Goal: Information Seeking & Learning: Learn about a topic

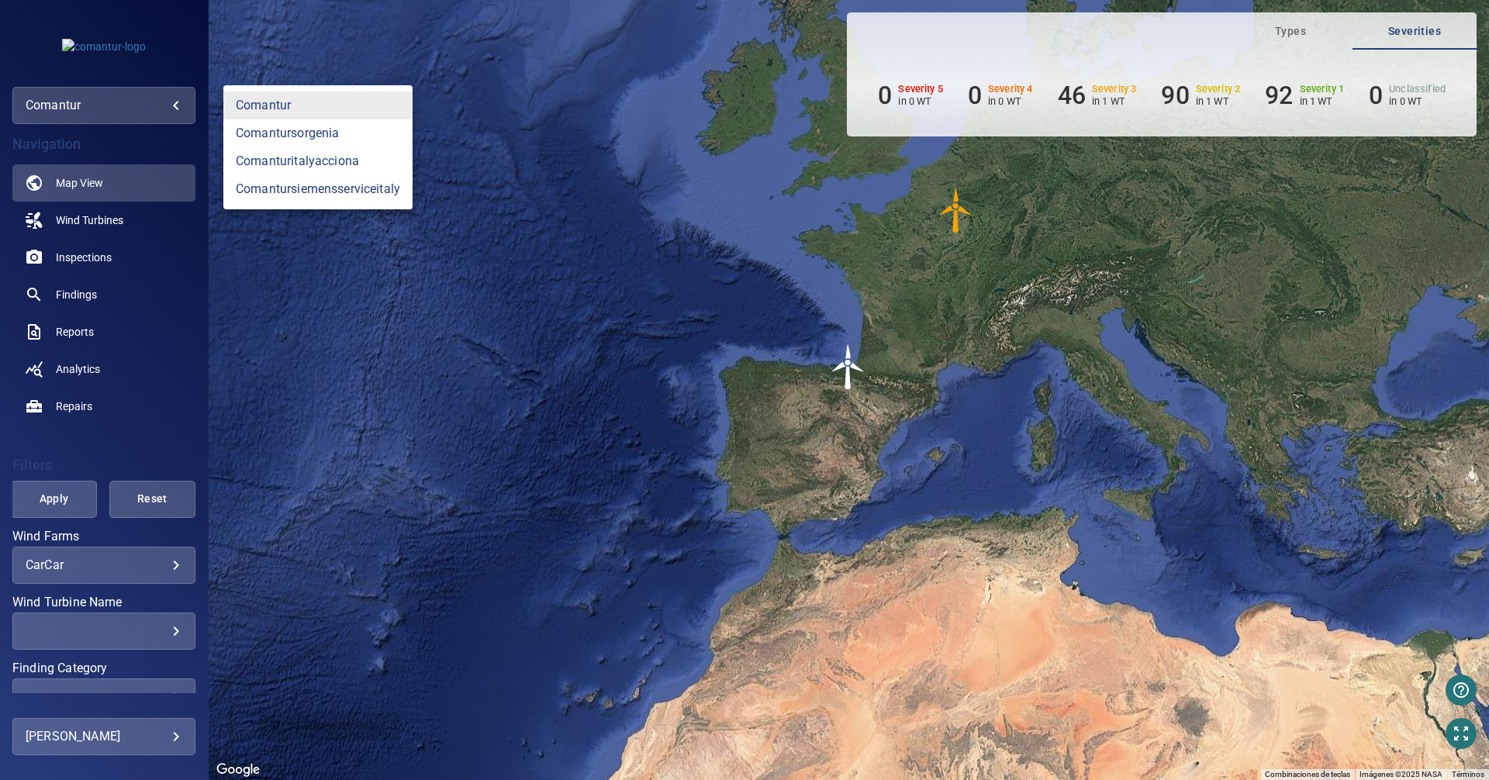
click at [181, 95] on body "**********" at bounding box center [744, 390] width 1489 height 780
click at [340, 185] on link "comantursiemensserviceitaly" at bounding box center [317, 189] width 189 height 28
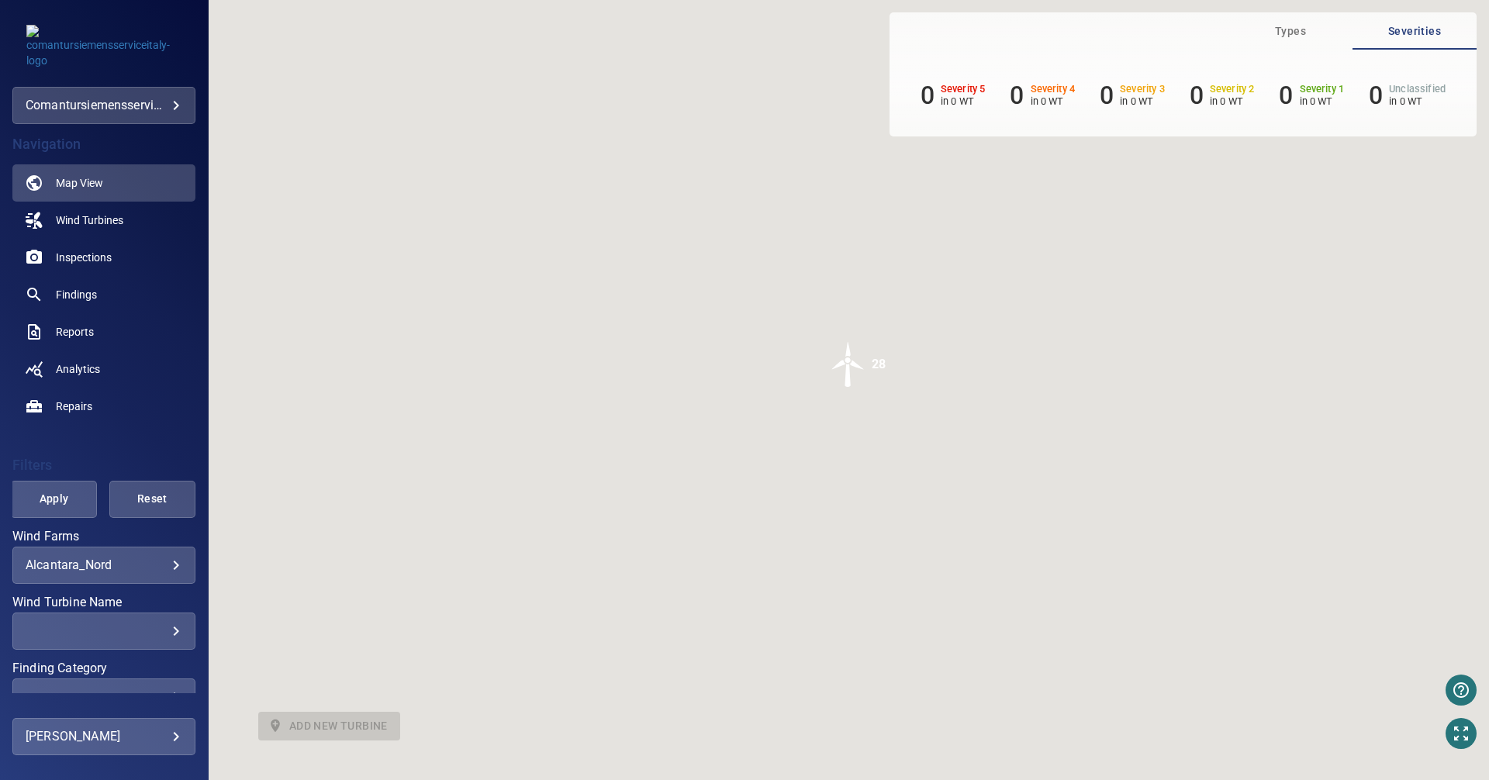
click at [178, 101] on main "**********" at bounding box center [744, 390] width 1489 height 780
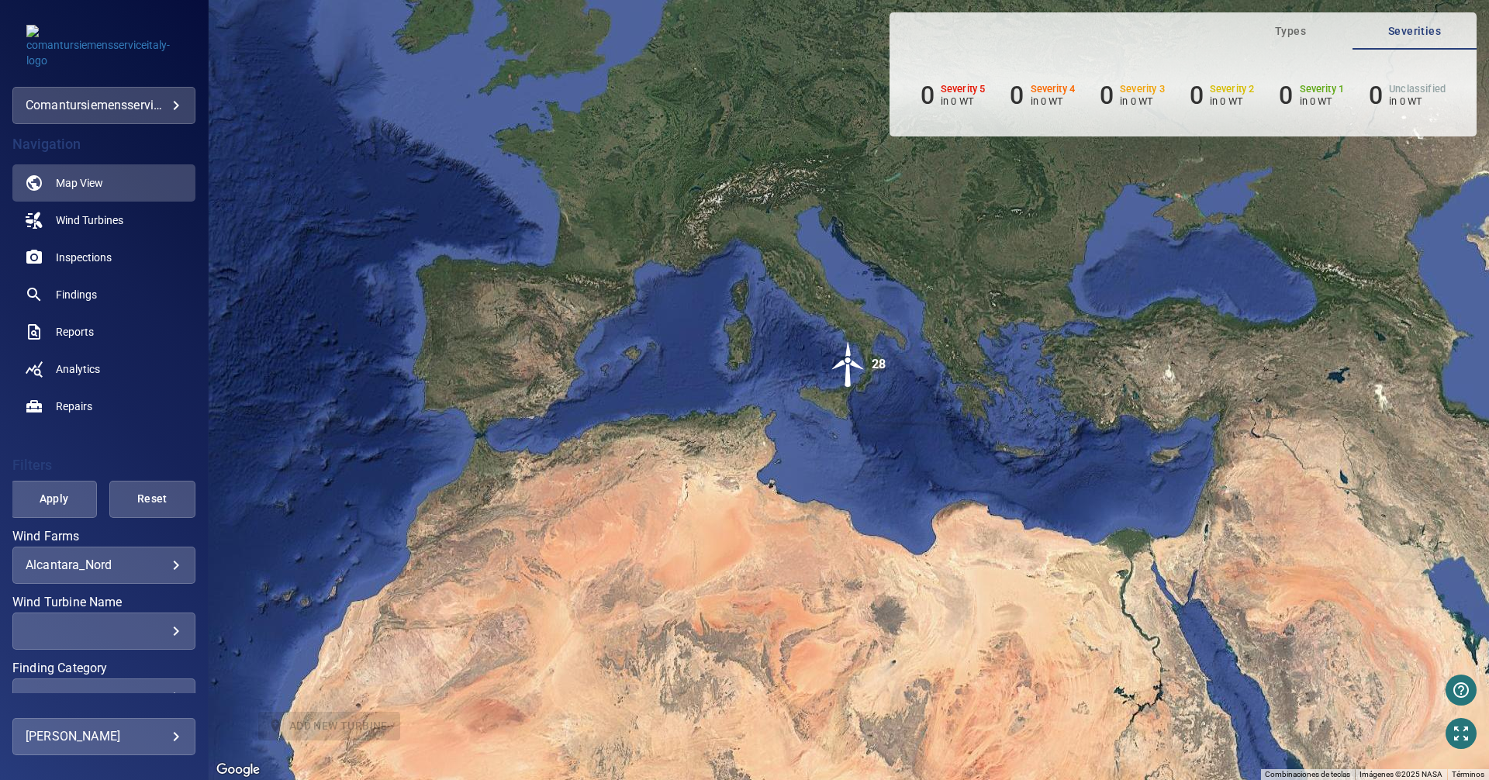
click at [159, 563] on body "**********" at bounding box center [744, 390] width 1489 height 780
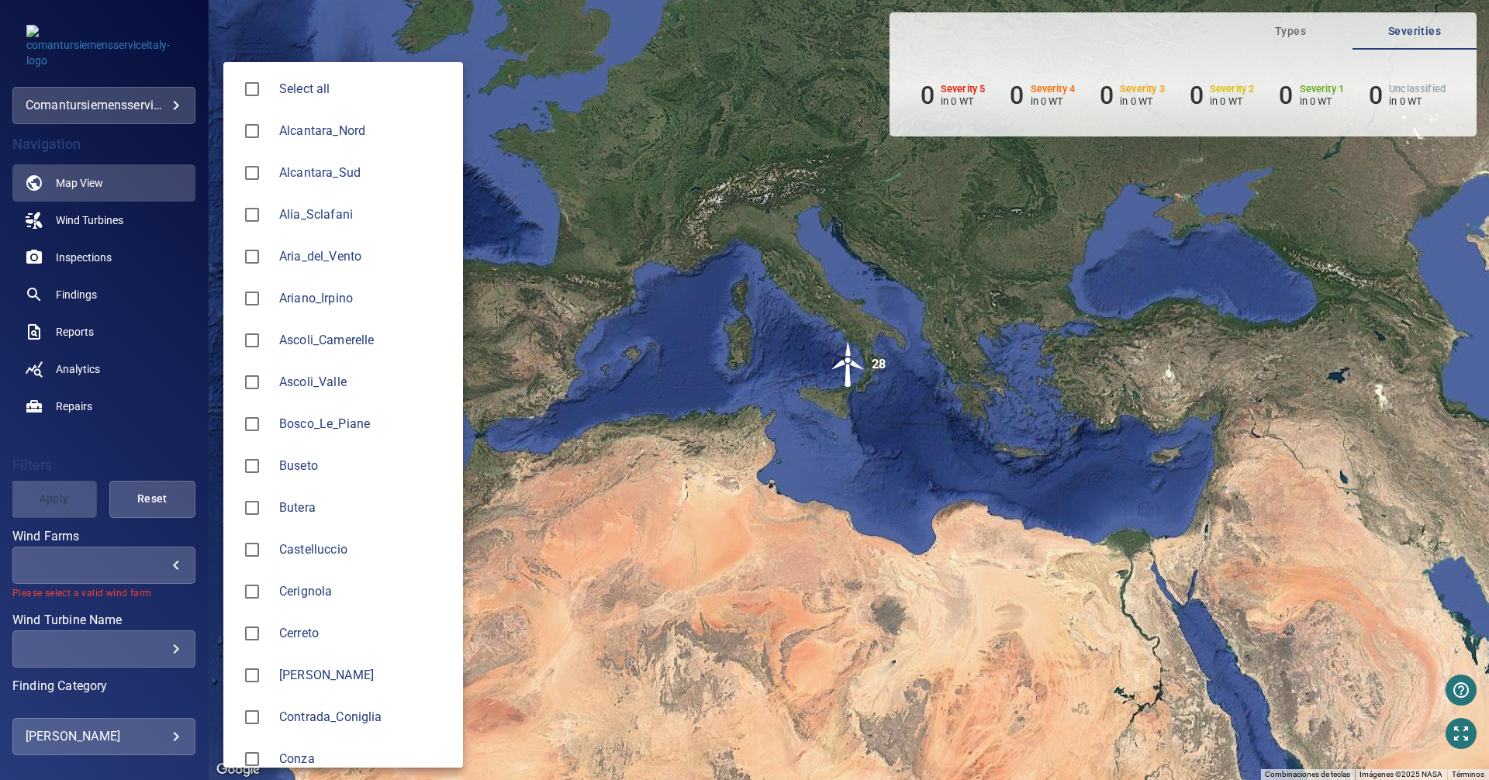
type input "*******"
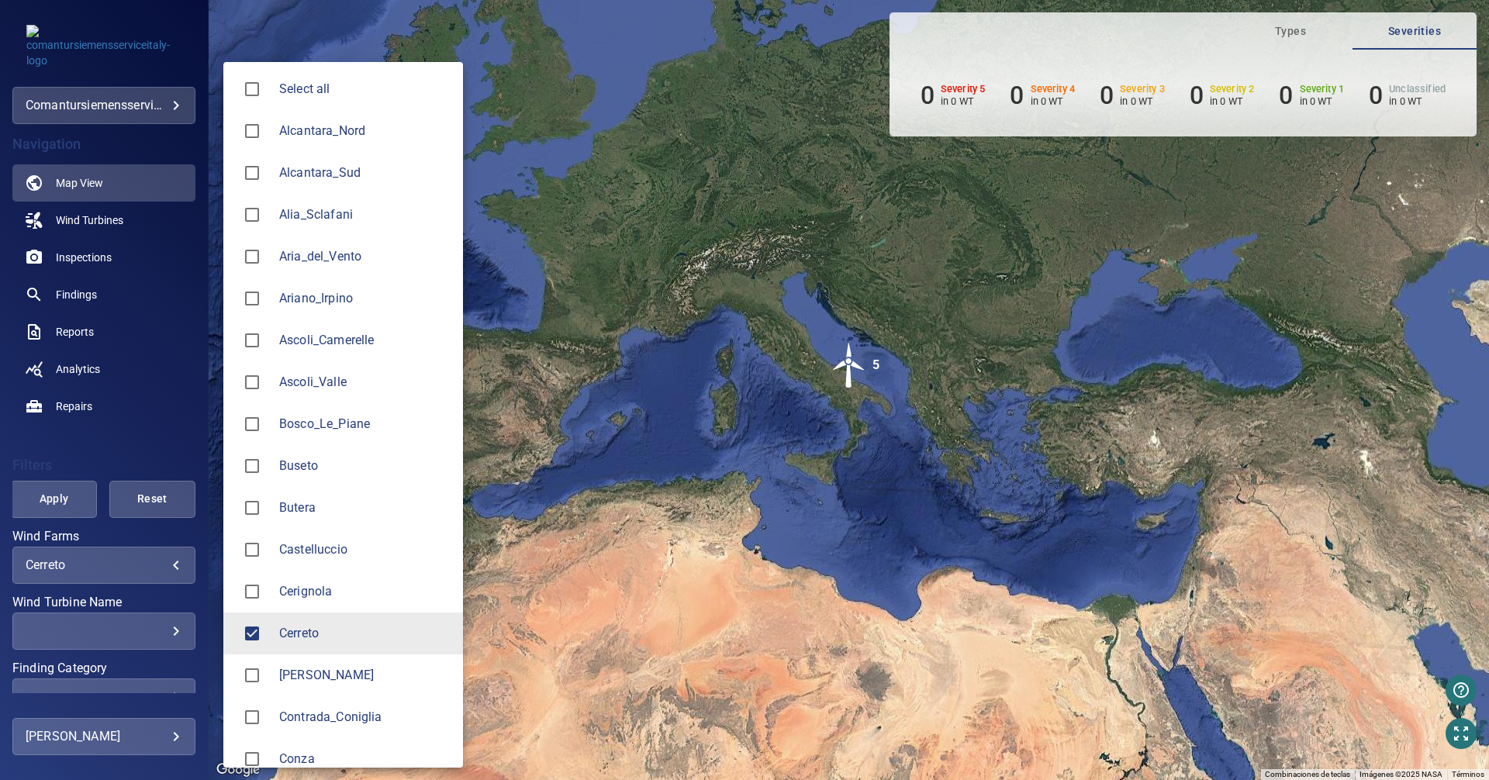
click at [79, 260] on div at bounding box center [744, 390] width 1489 height 780
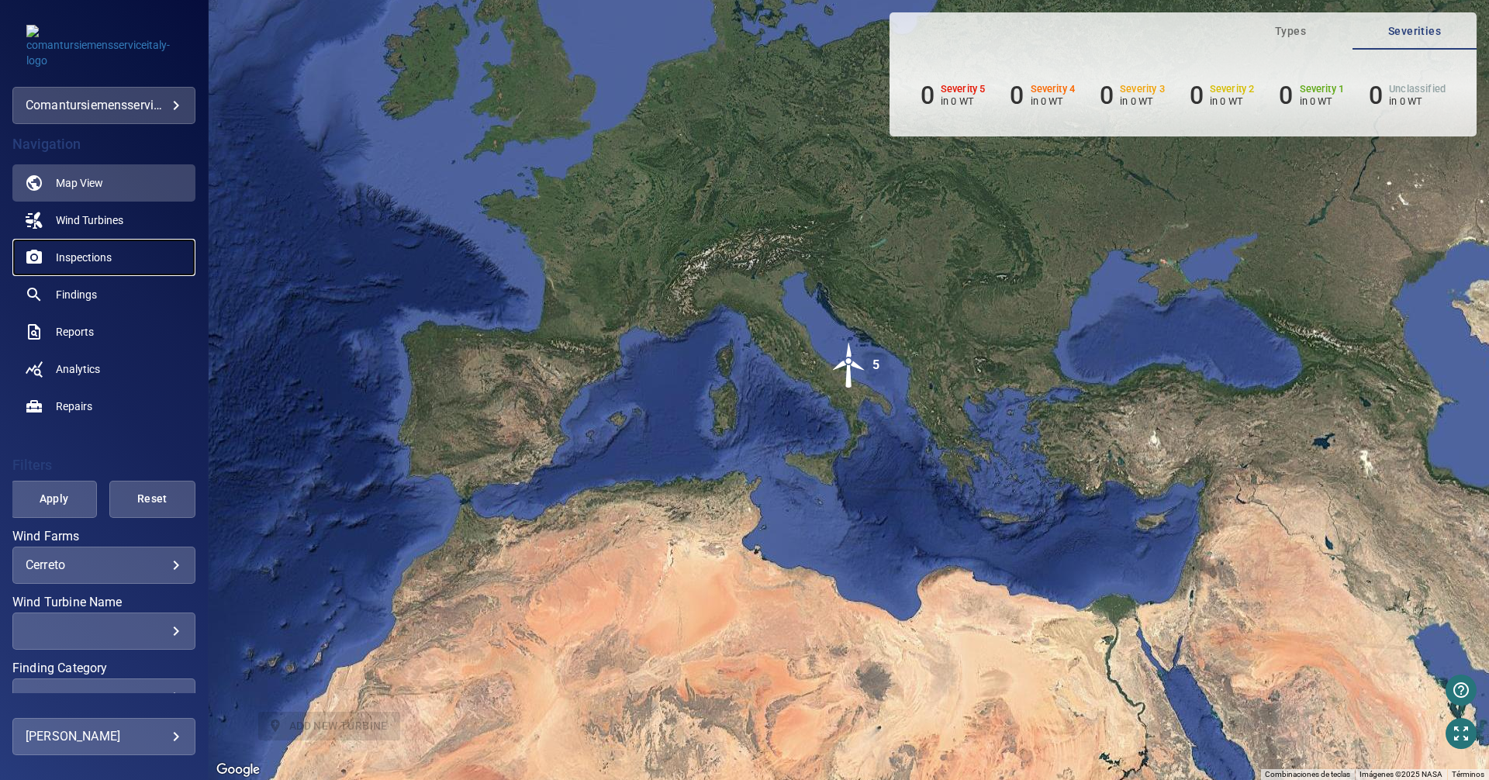
click at [84, 253] on span "Inspections" at bounding box center [84, 258] width 56 height 16
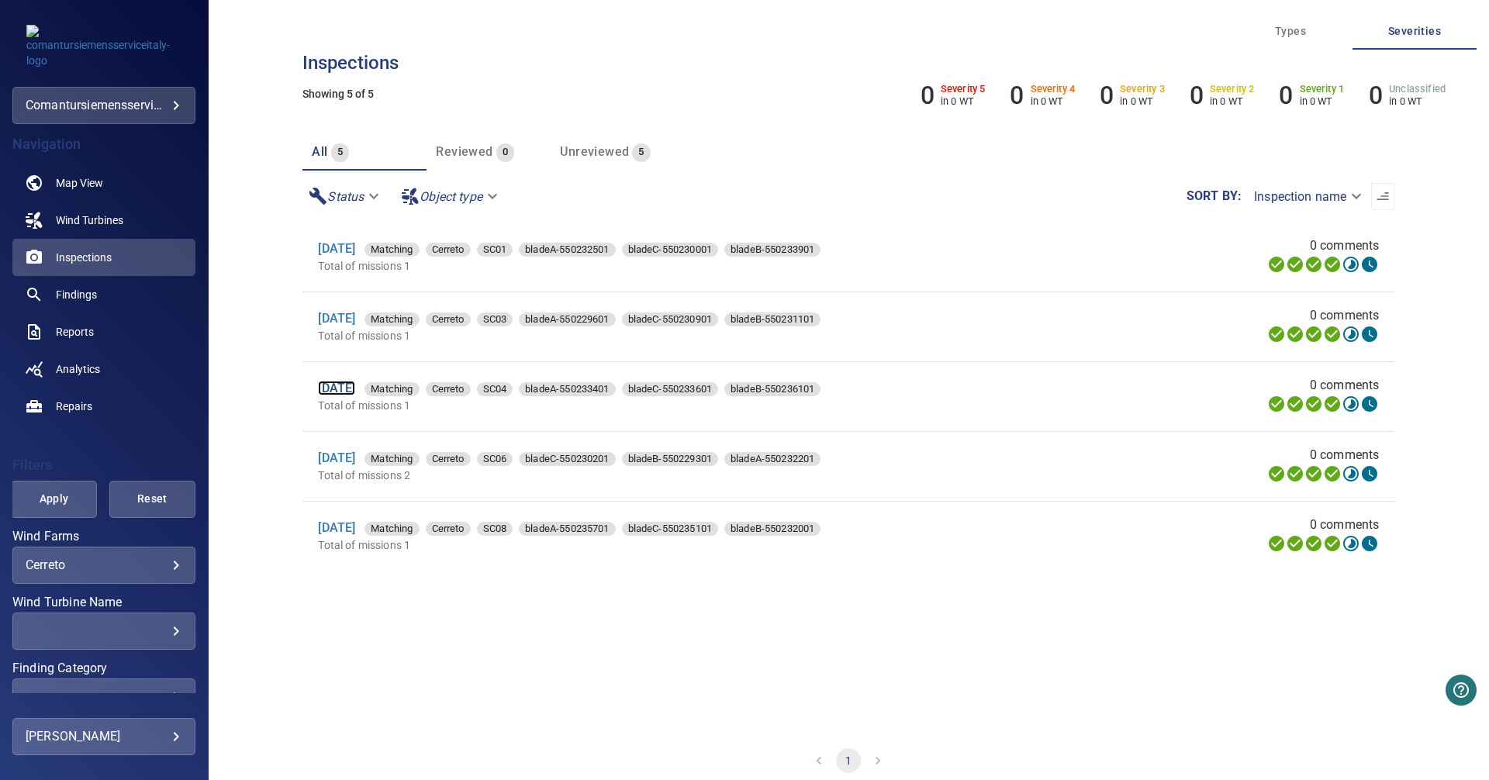
click at [355, 392] on link "[DATE]" at bounding box center [336, 388] width 37 height 15
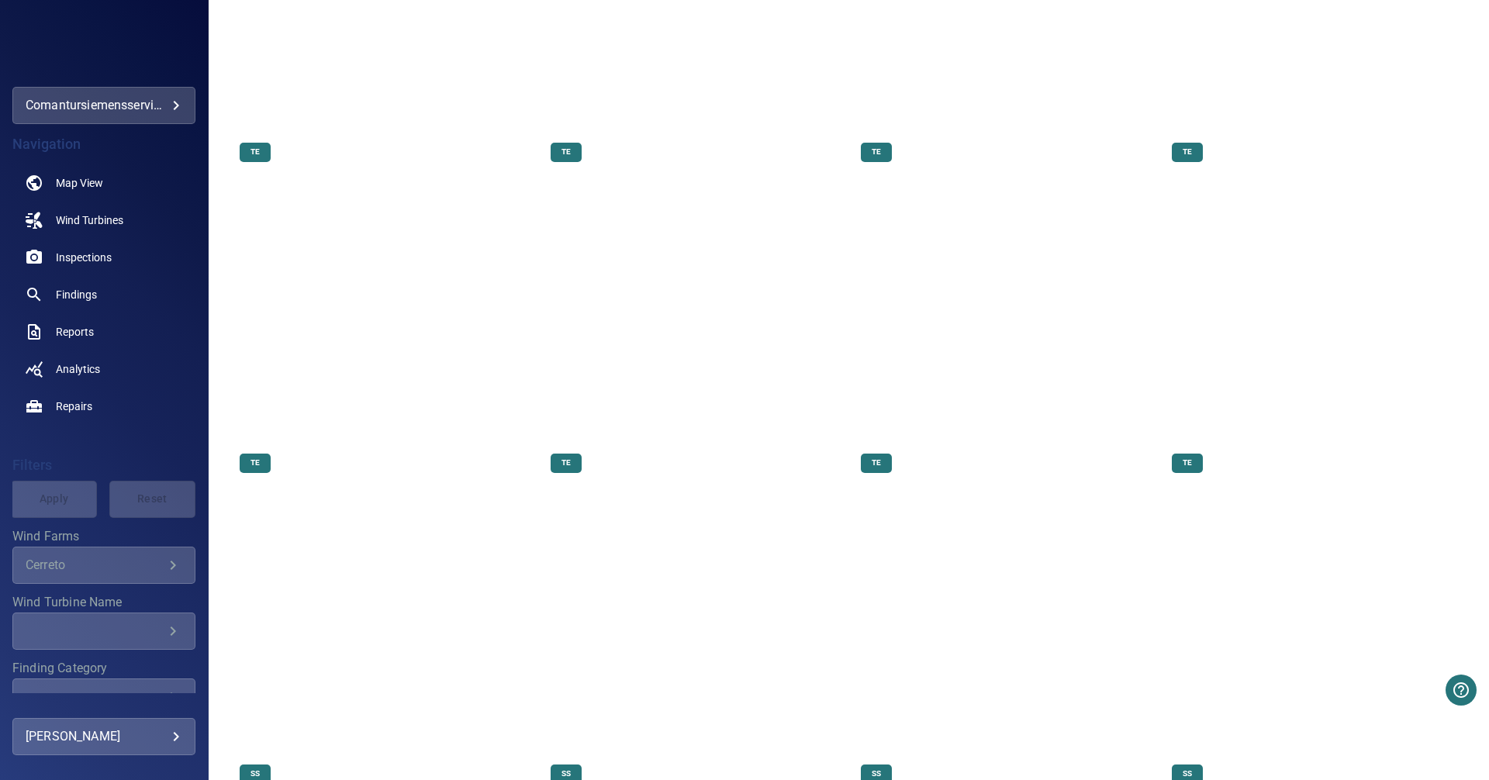
scroll to position [3257, 0]
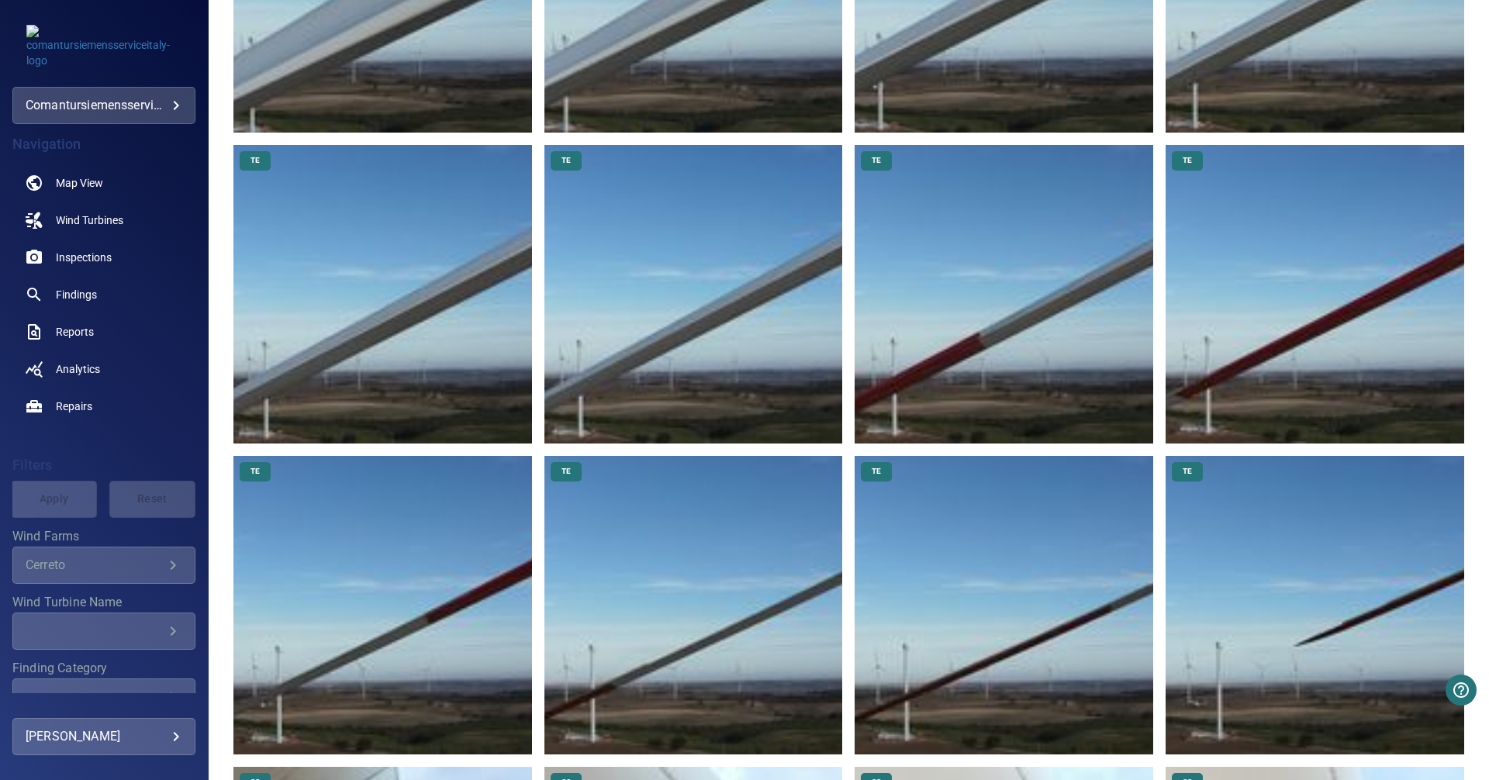
click at [441, 517] on img at bounding box center [382, 605] width 299 height 299
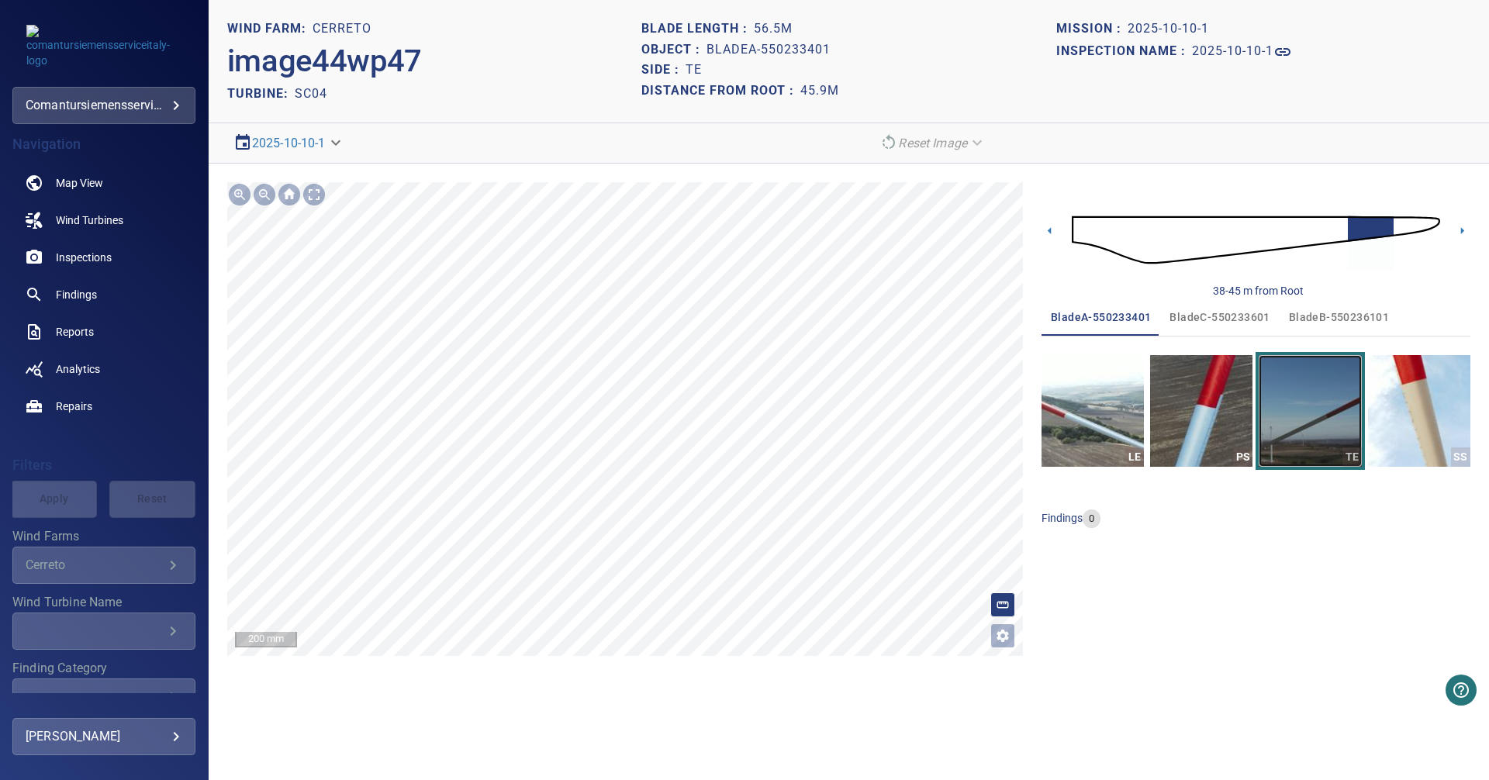
click at [1329, 403] on img "button" at bounding box center [1310, 411] width 102 height 112
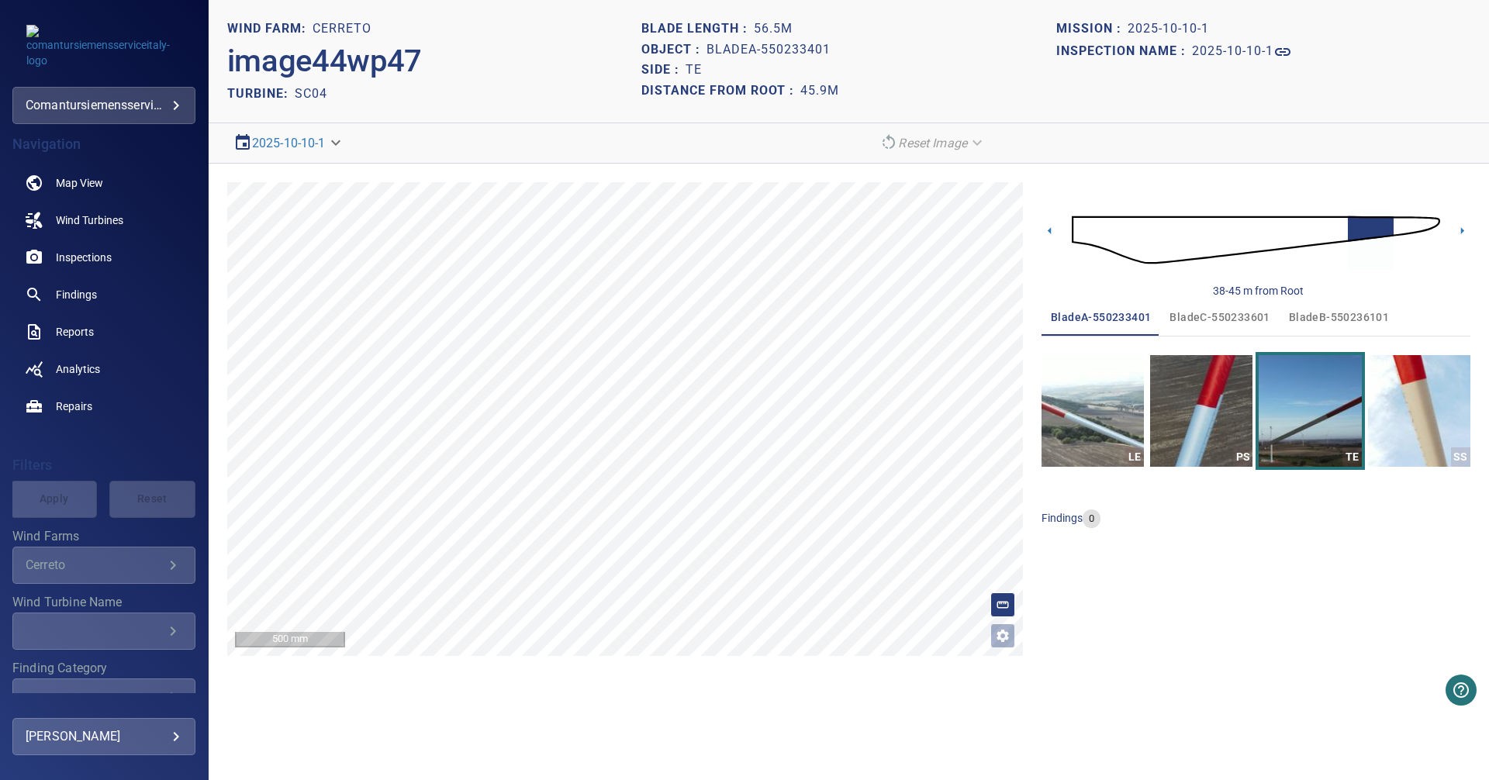
click at [1333, 318] on span "bladeB-550236101" at bounding box center [1339, 317] width 100 height 19
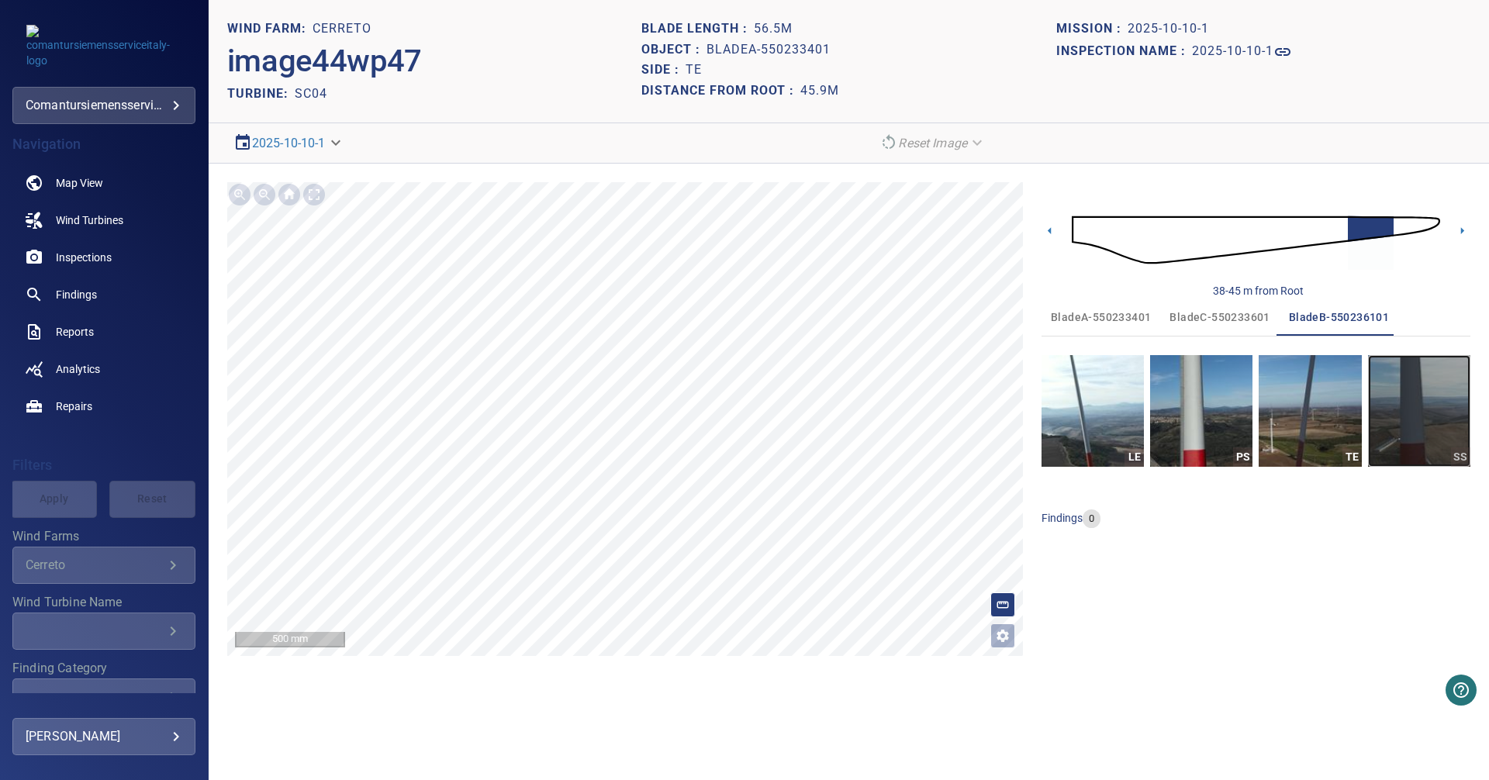
click at [1437, 407] on img "button" at bounding box center [1419, 411] width 102 height 112
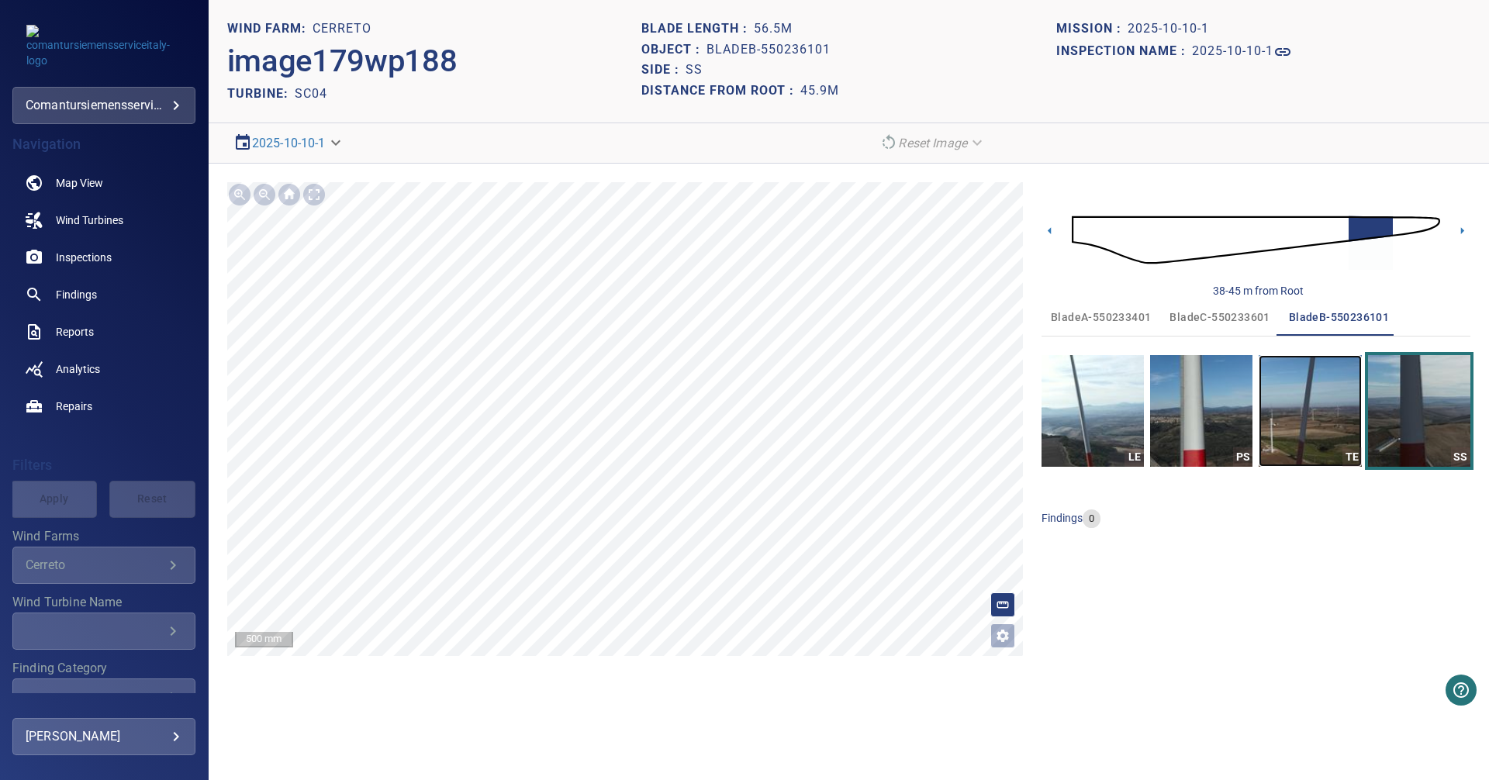
click at [1337, 416] on img "button" at bounding box center [1310, 411] width 102 height 112
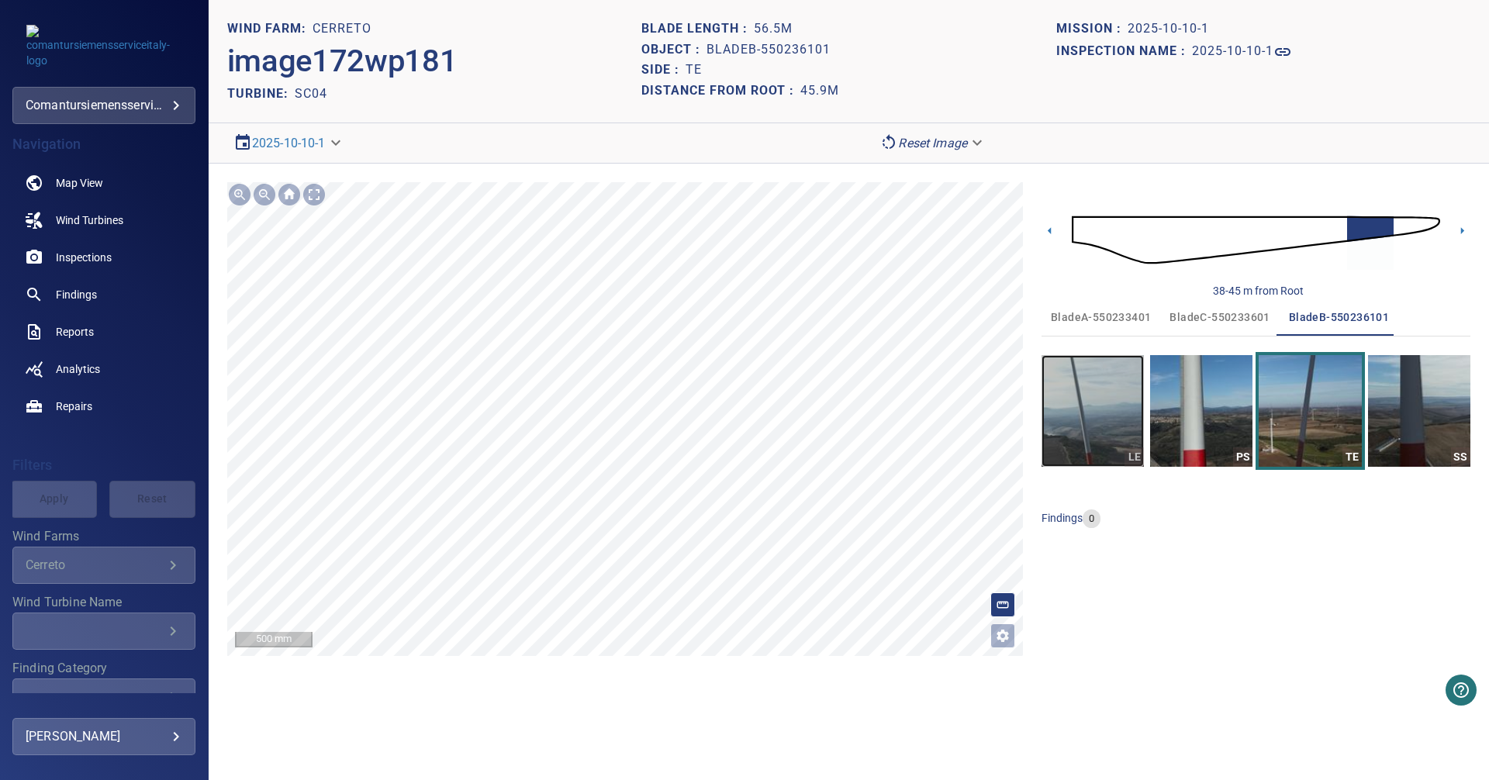
click at [1065, 400] on img "button" at bounding box center [1093, 411] width 102 height 112
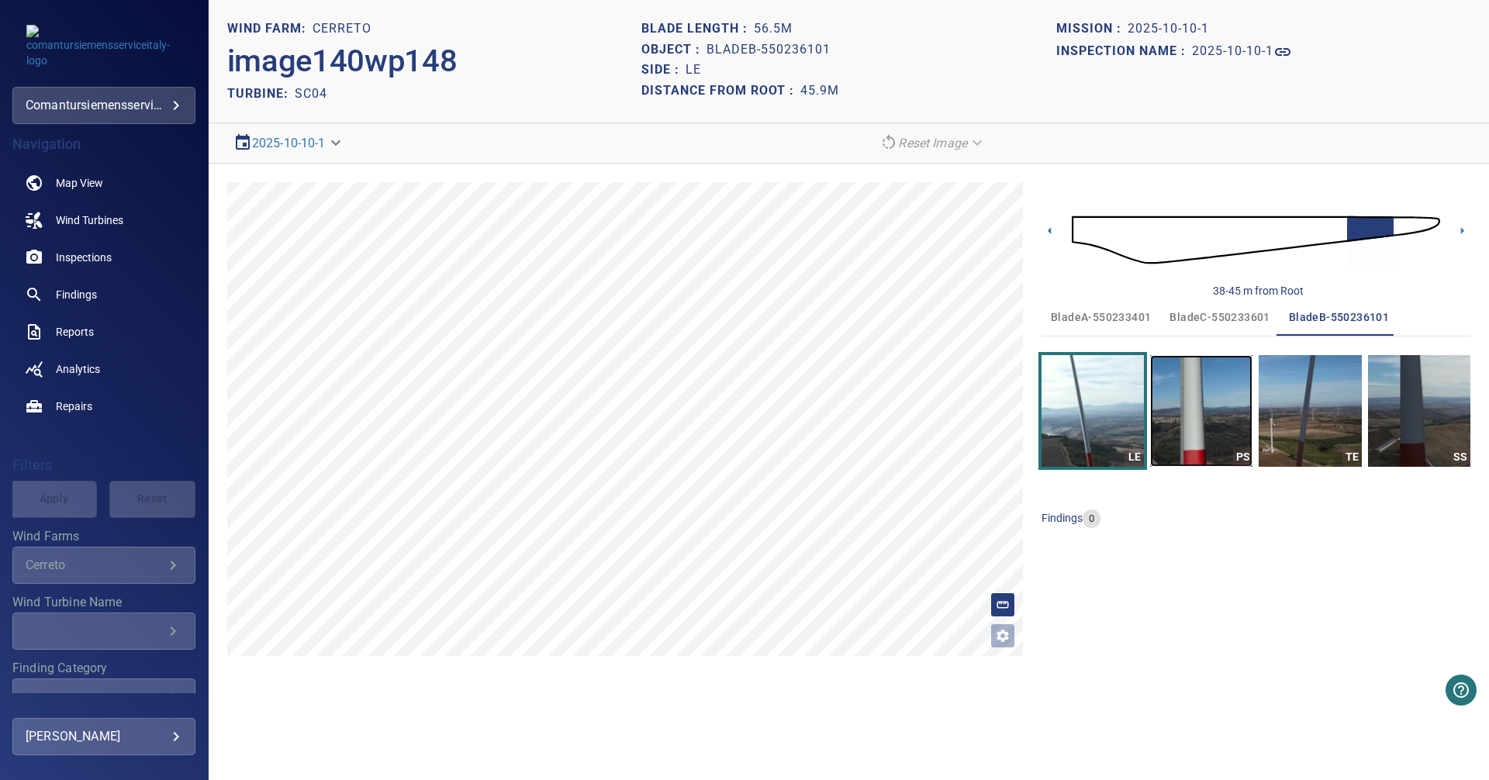
click at [1196, 410] on img "button" at bounding box center [1201, 411] width 102 height 112
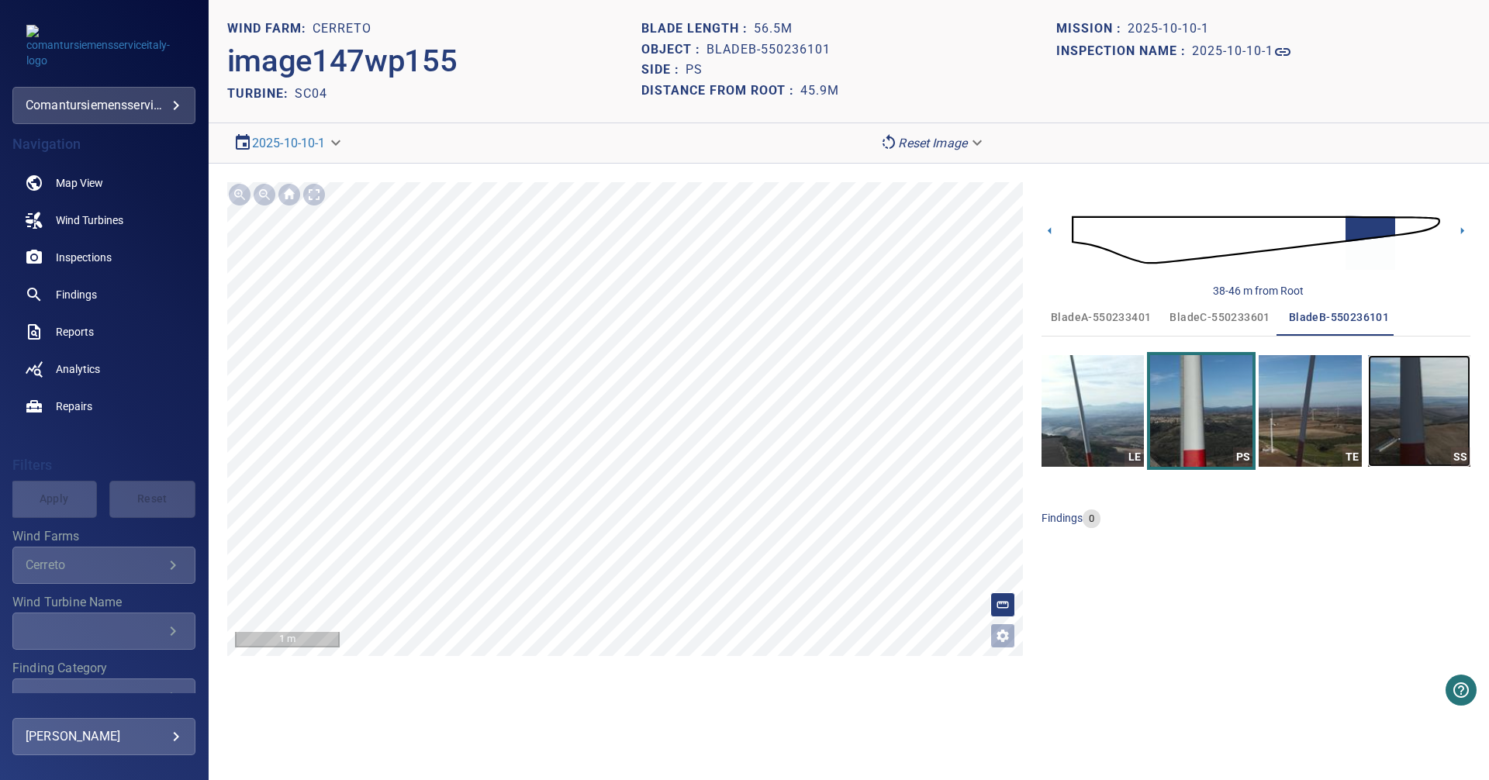
drag, startPoint x: 1392, startPoint y: 405, endPoint x: 1388, endPoint y: 421, distance: 16.7
click at [1392, 404] on img "button" at bounding box center [1419, 411] width 102 height 112
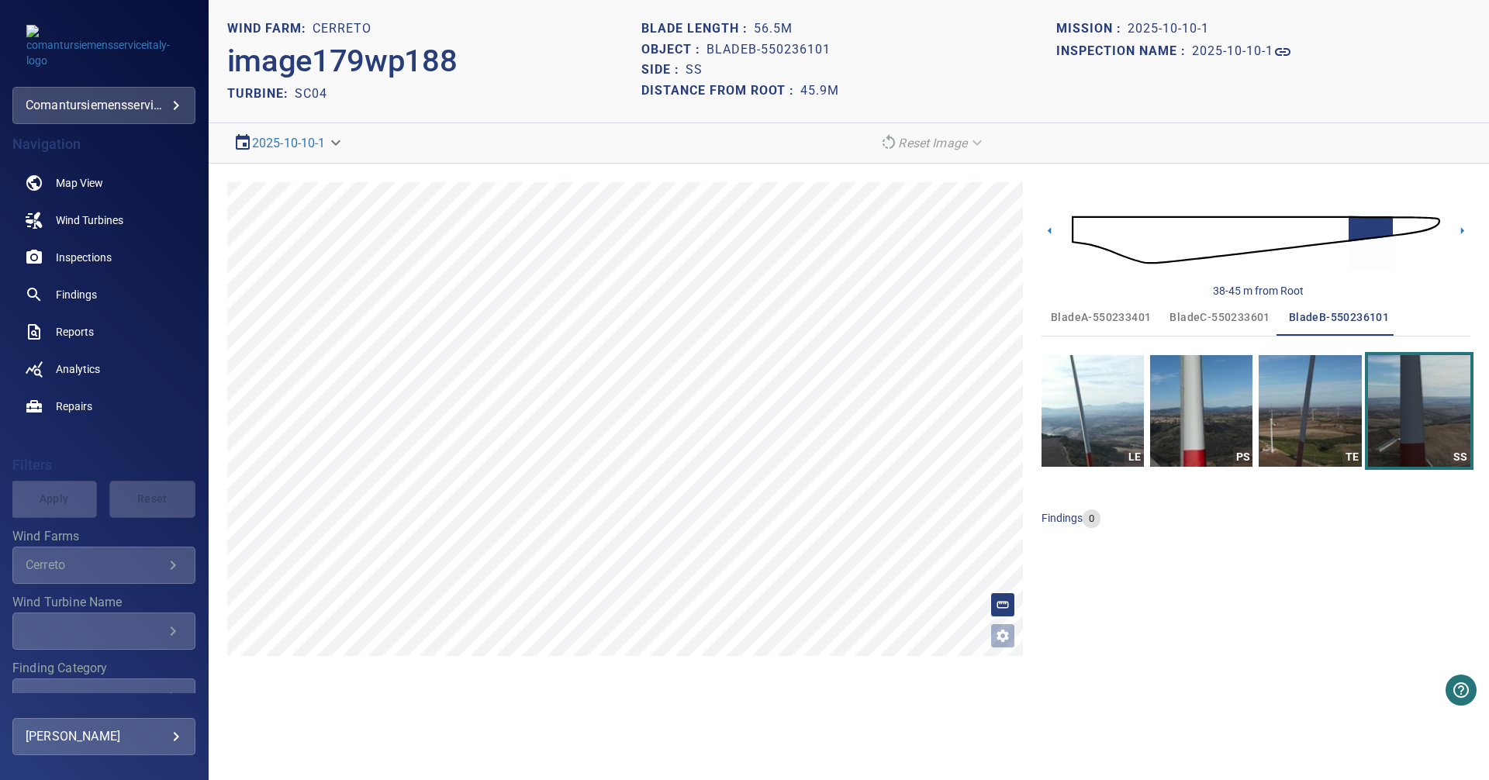
click at [1405, 228] on img at bounding box center [1256, 239] width 368 height 89
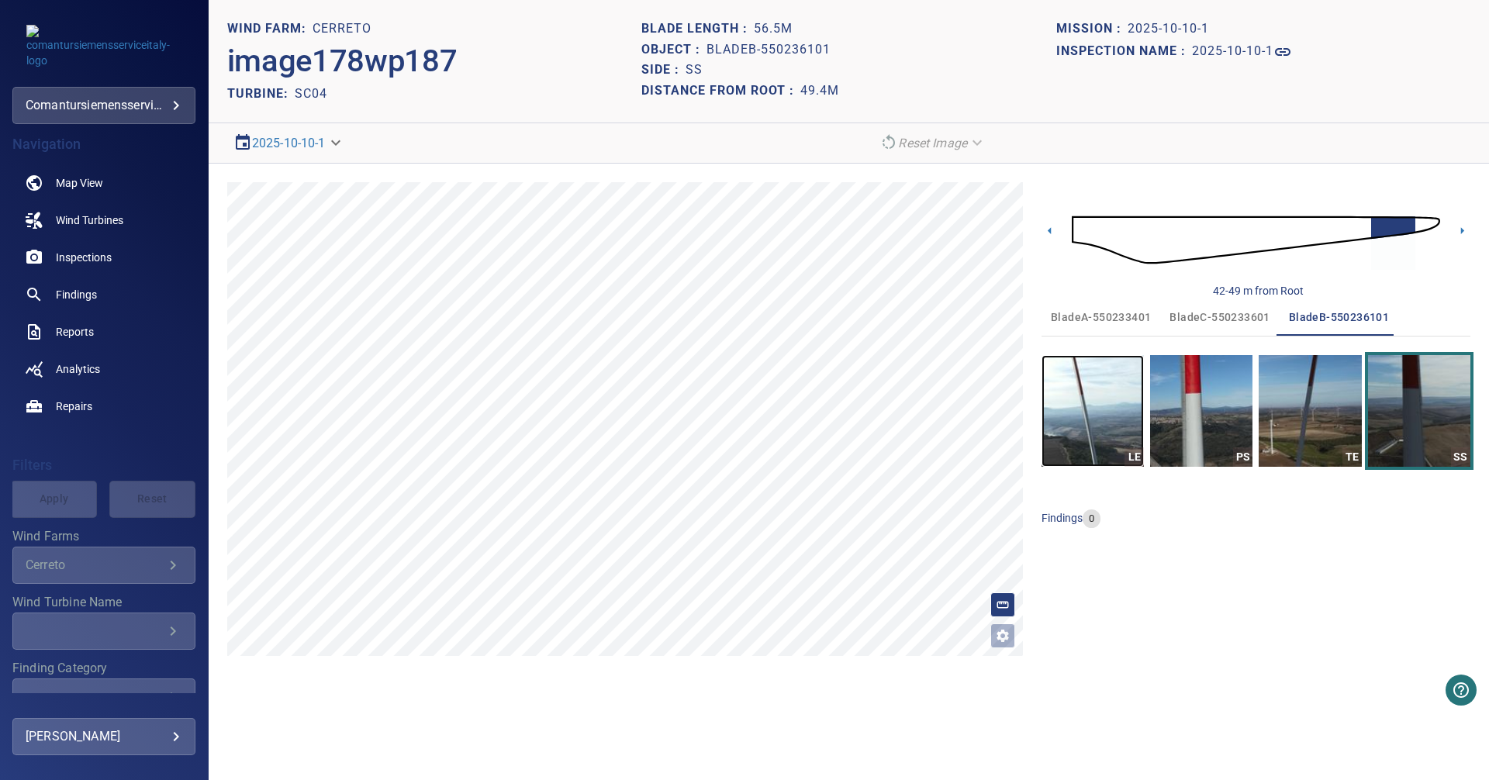
click at [1080, 422] on img "button" at bounding box center [1093, 411] width 102 height 112
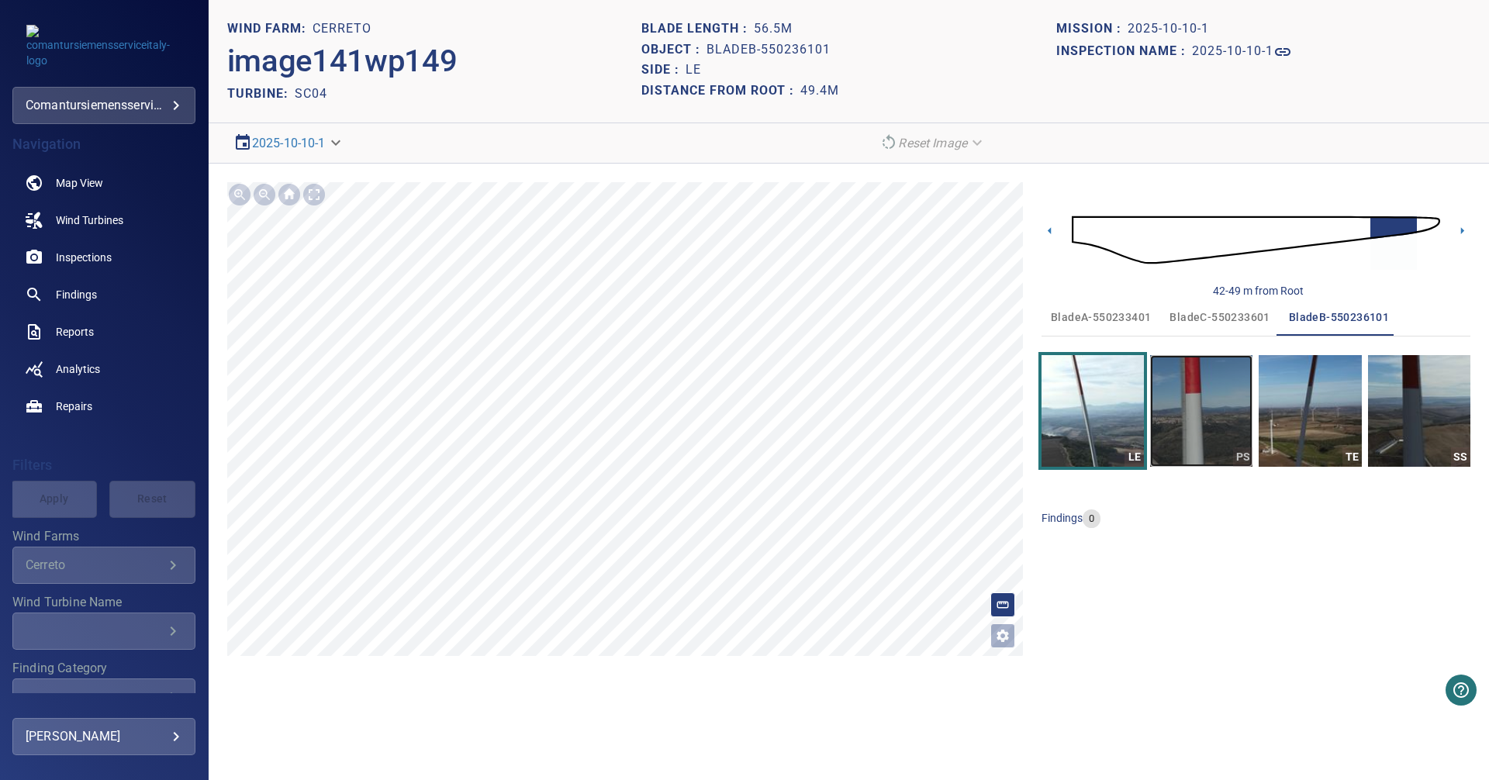
click at [1220, 410] on img "button" at bounding box center [1201, 411] width 102 height 112
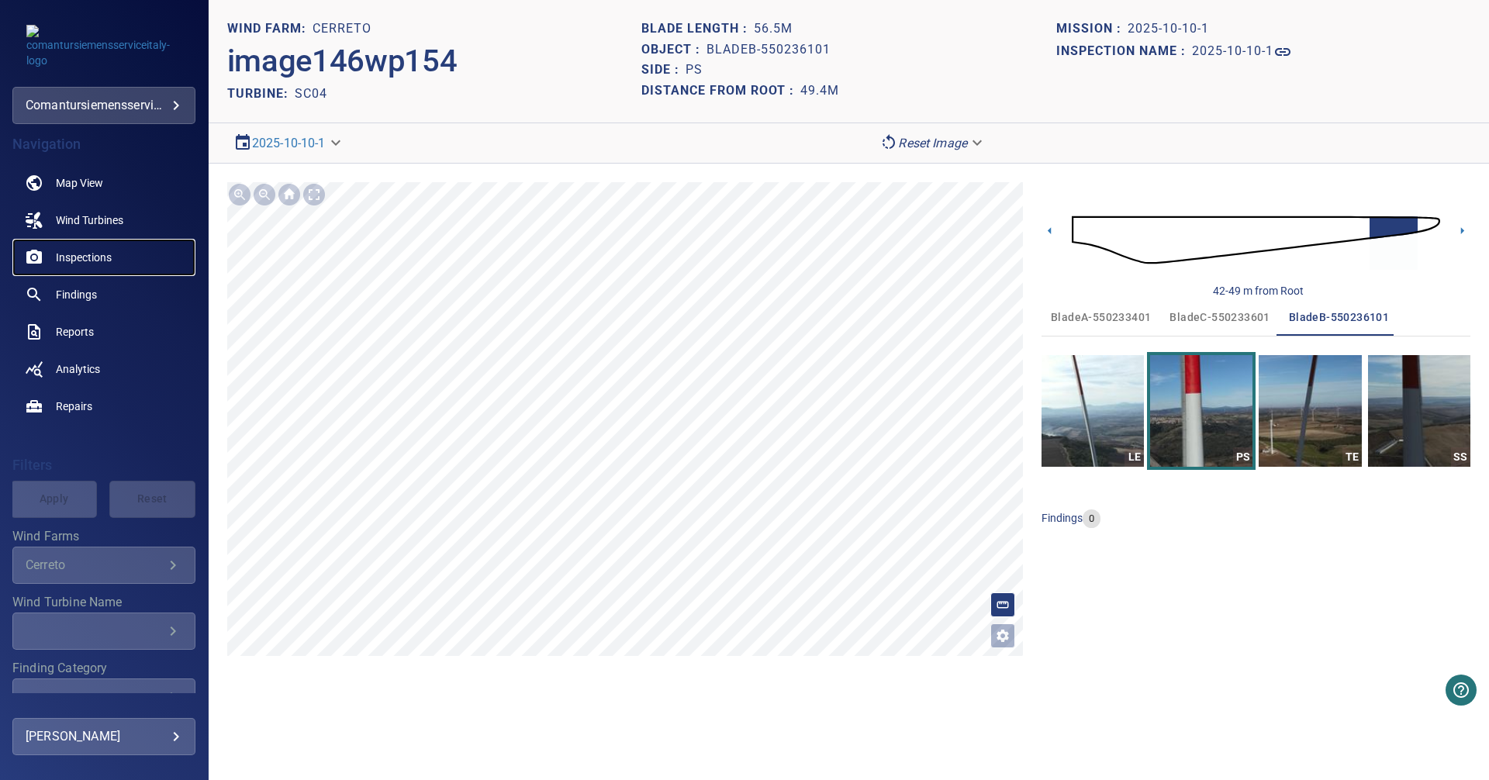
click at [82, 255] on span "Inspections" at bounding box center [84, 258] width 56 height 16
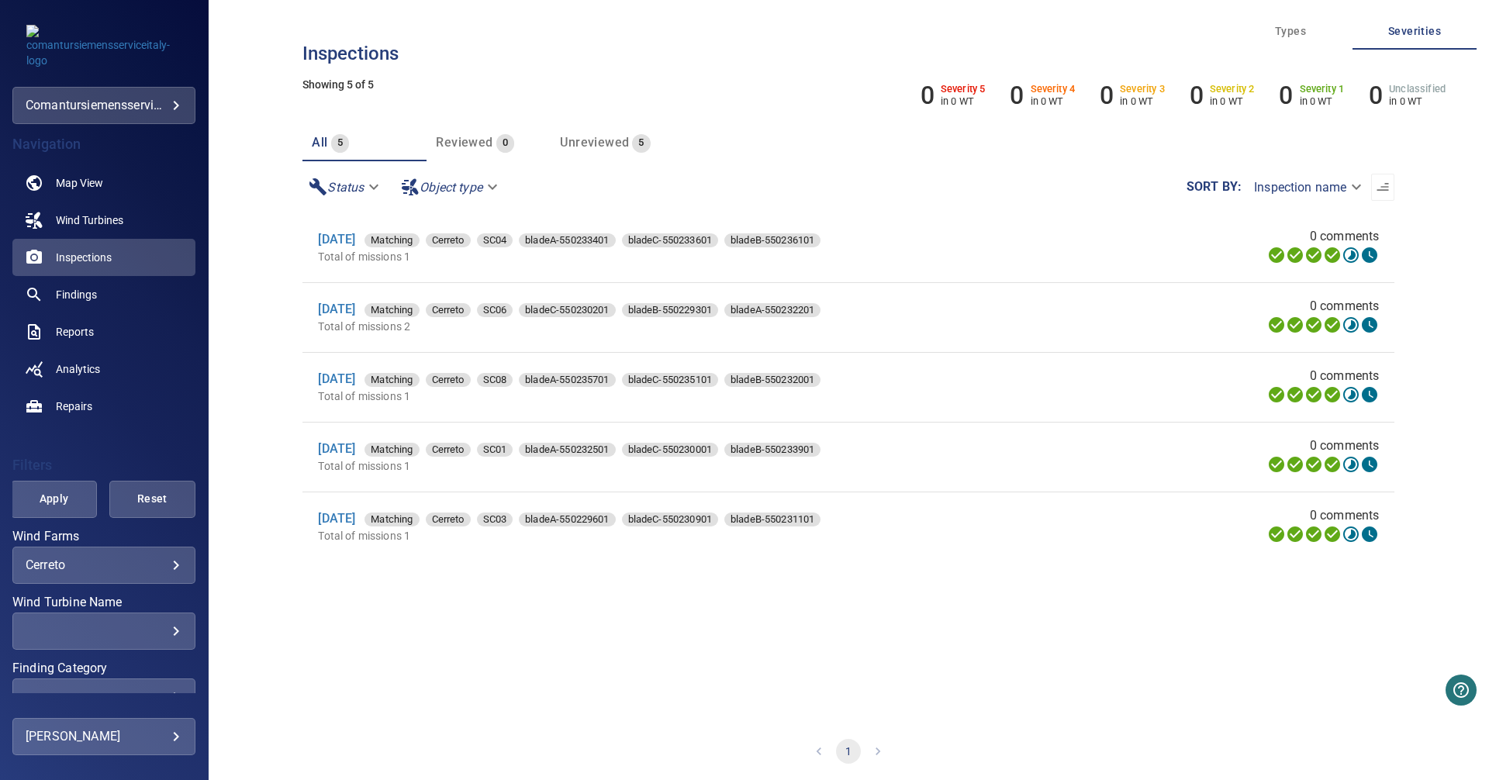
scroll to position [12, 0]
click at [353, 232] on link "[DATE]" at bounding box center [336, 237] width 37 height 15
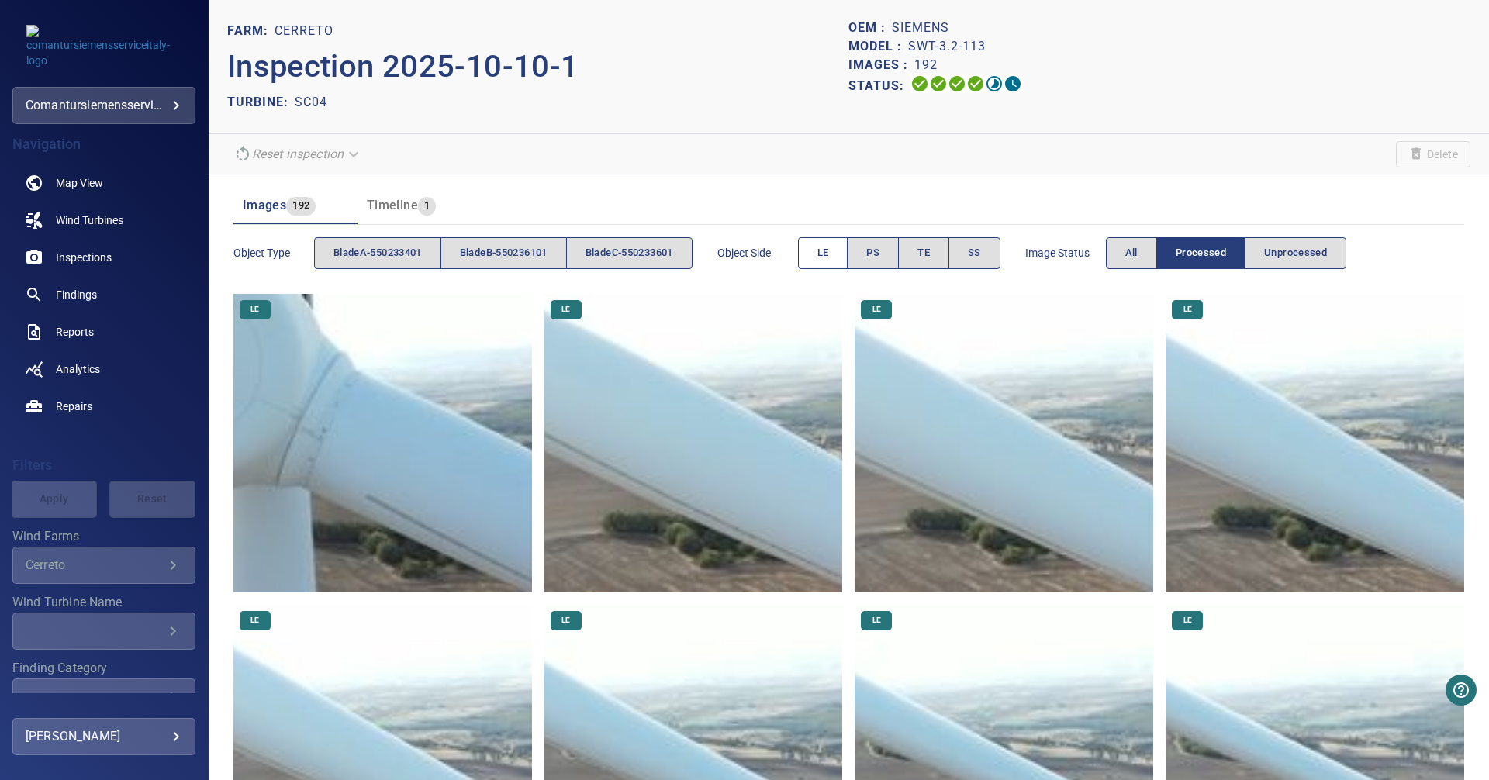
click at [819, 251] on button "LE" at bounding box center [823, 253] width 50 height 32
click at [638, 253] on span "bladeC-550233601" at bounding box center [630, 253] width 88 height 18
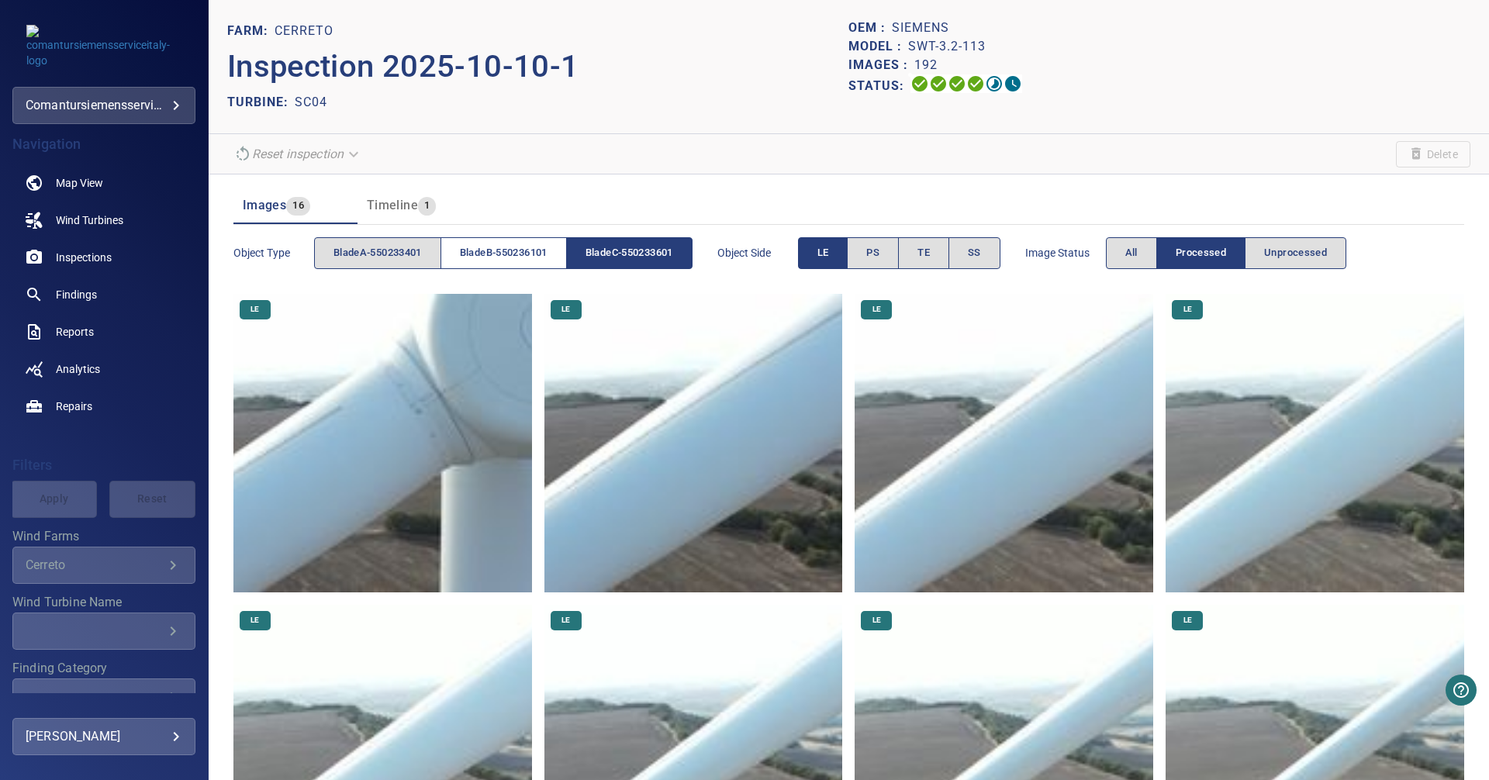
click at [503, 243] on button "bladeB-550236101" at bounding box center [504, 253] width 126 height 32
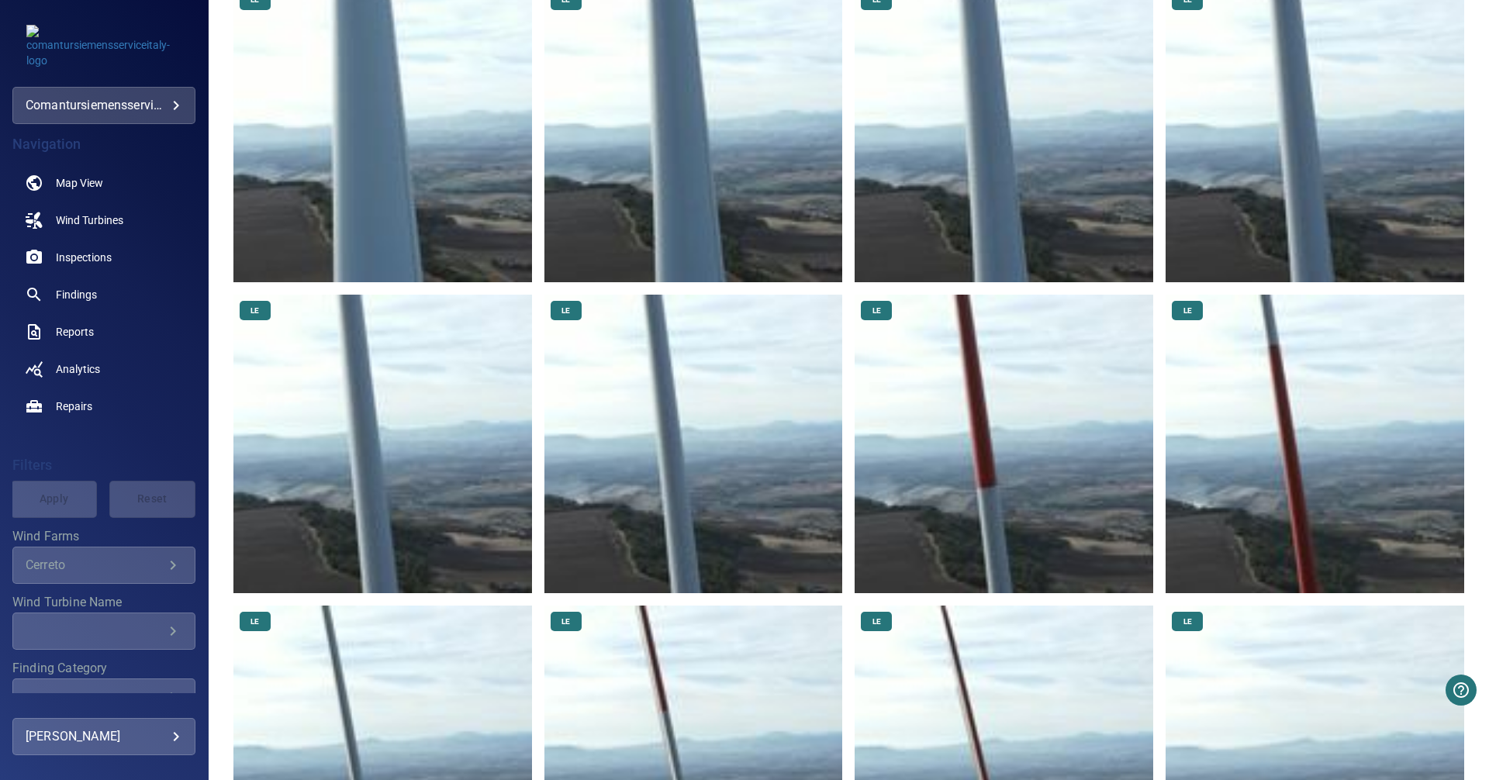
scroll to position [155, 0]
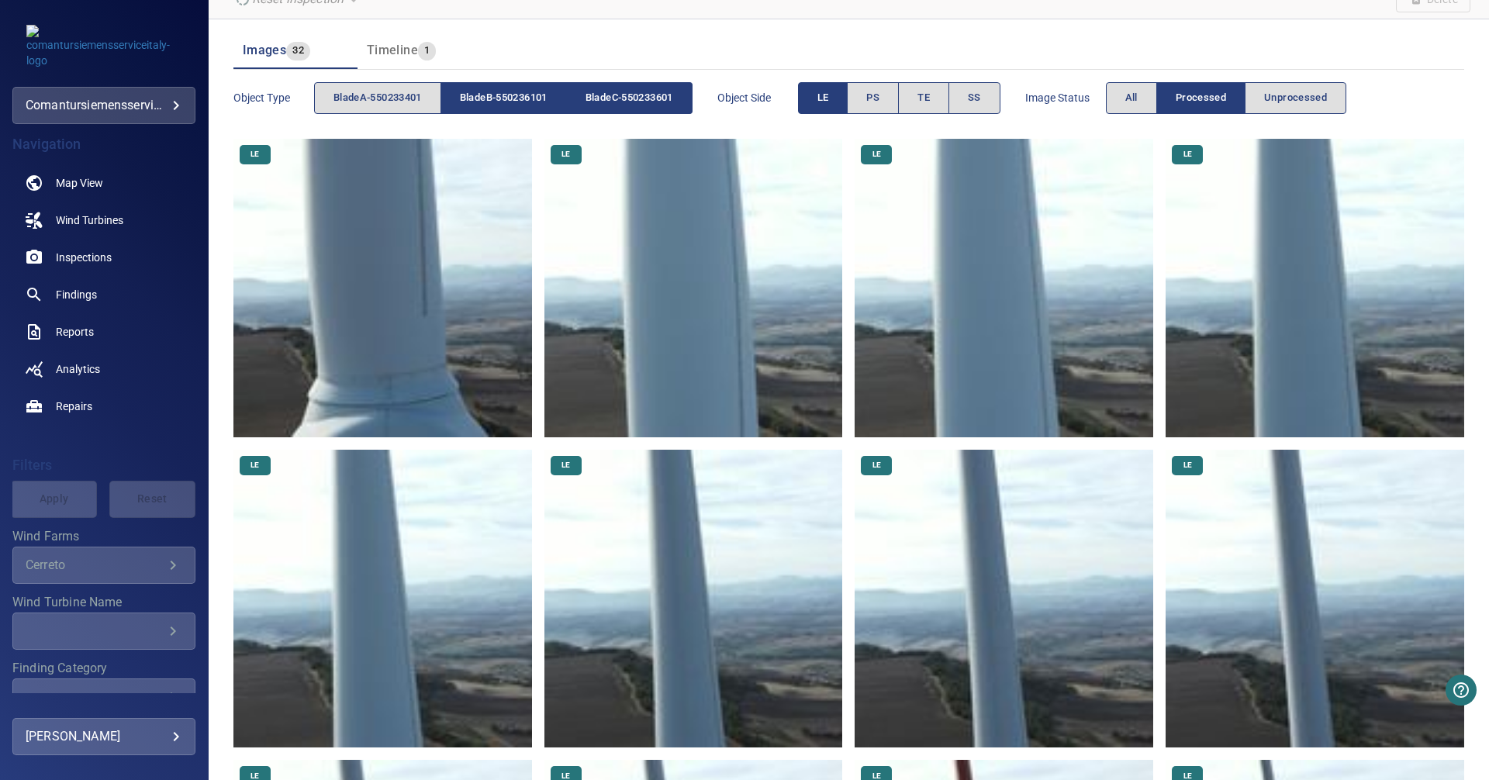
click at [617, 94] on span "bladeC-550233601" at bounding box center [630, 98] width 88 height 18
click at [436, 312] on img at bounding box center [382, 288] width 299 height 299
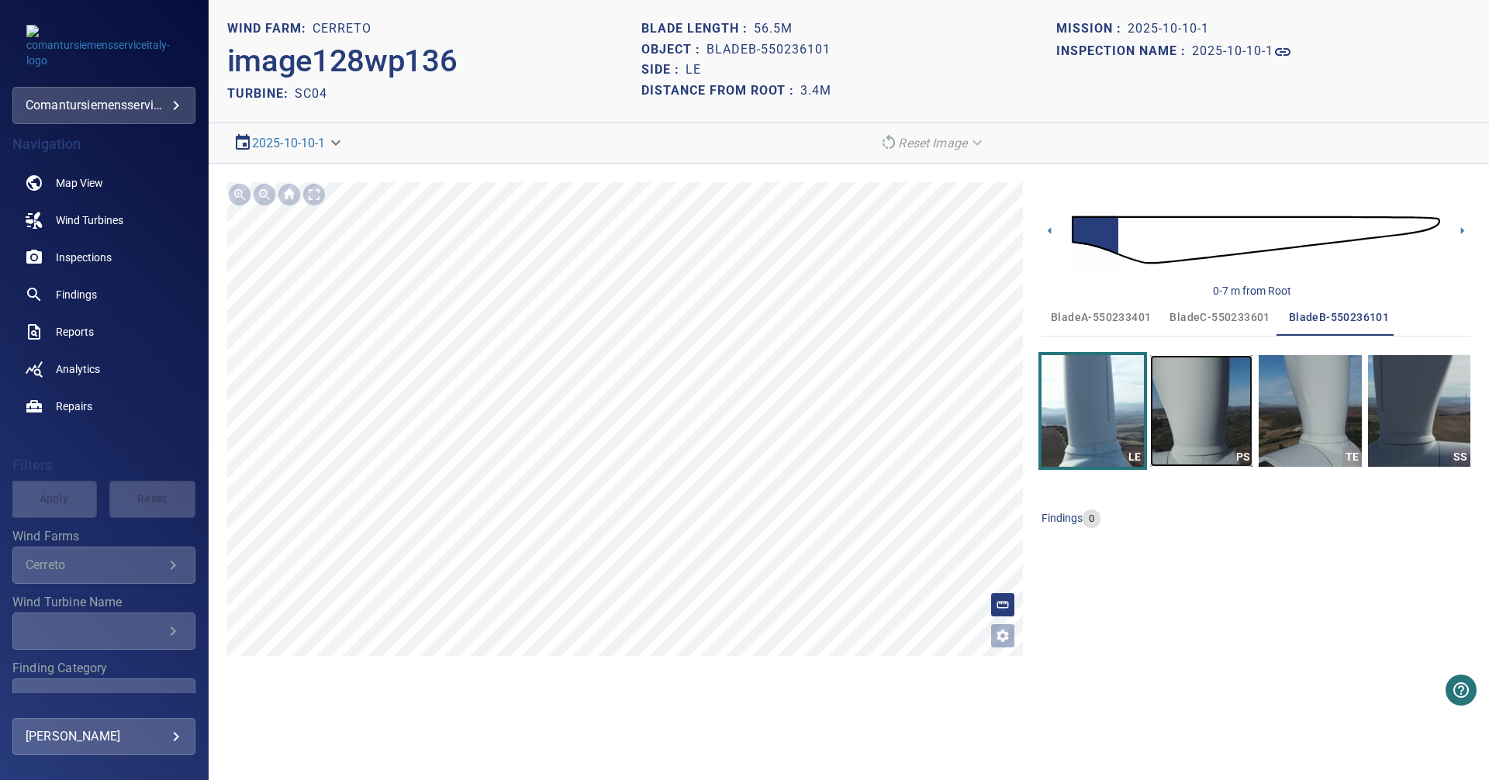
click at [1214, 411] on img "button" at bounding box center [1201, 411] width 102 height 112
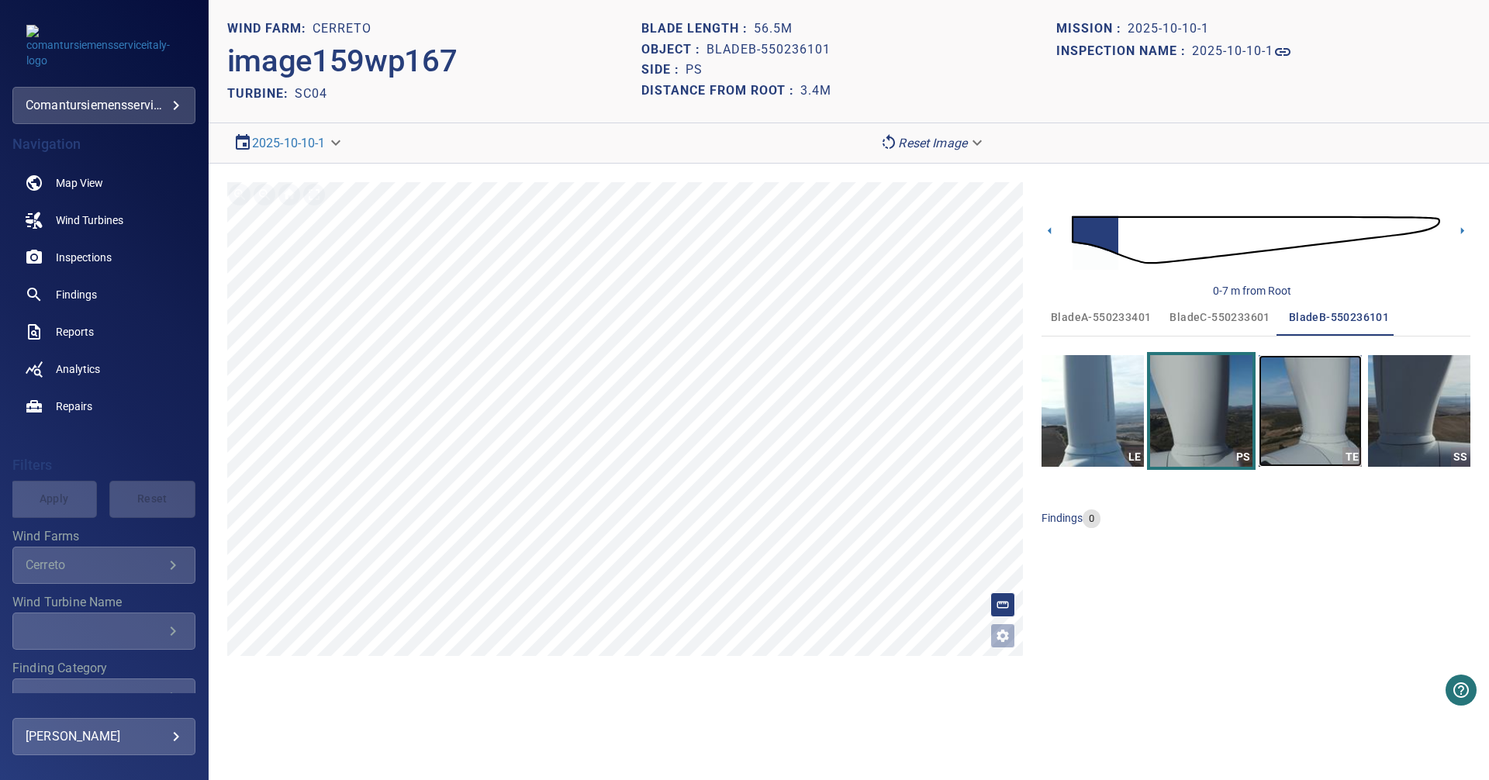
click at [1311, 393] on img "button" at bounding box center [1310, 411] width 102 height 112
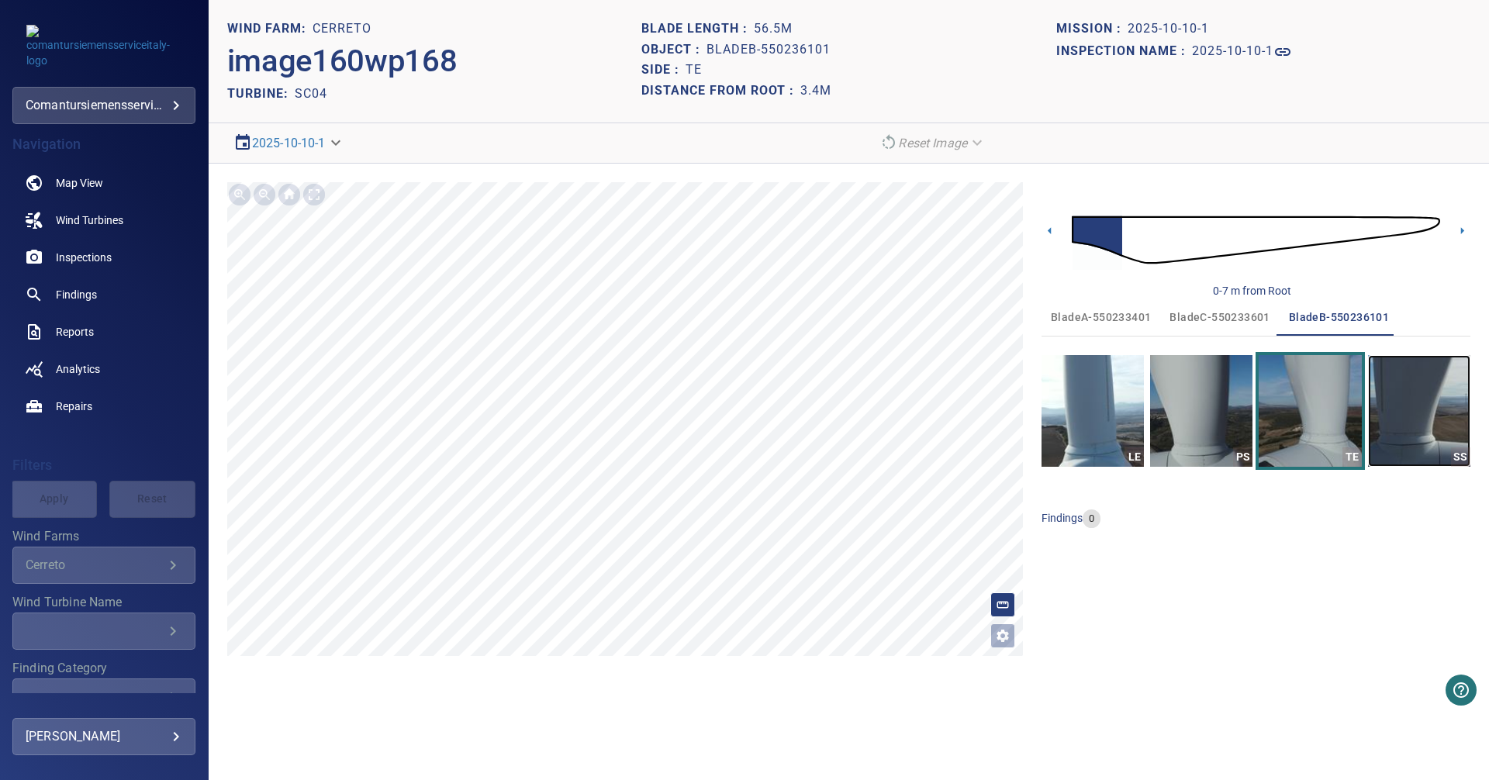
click at [1398, 401] on img "button" at bounding box center [1419, 411] width 102 height 112
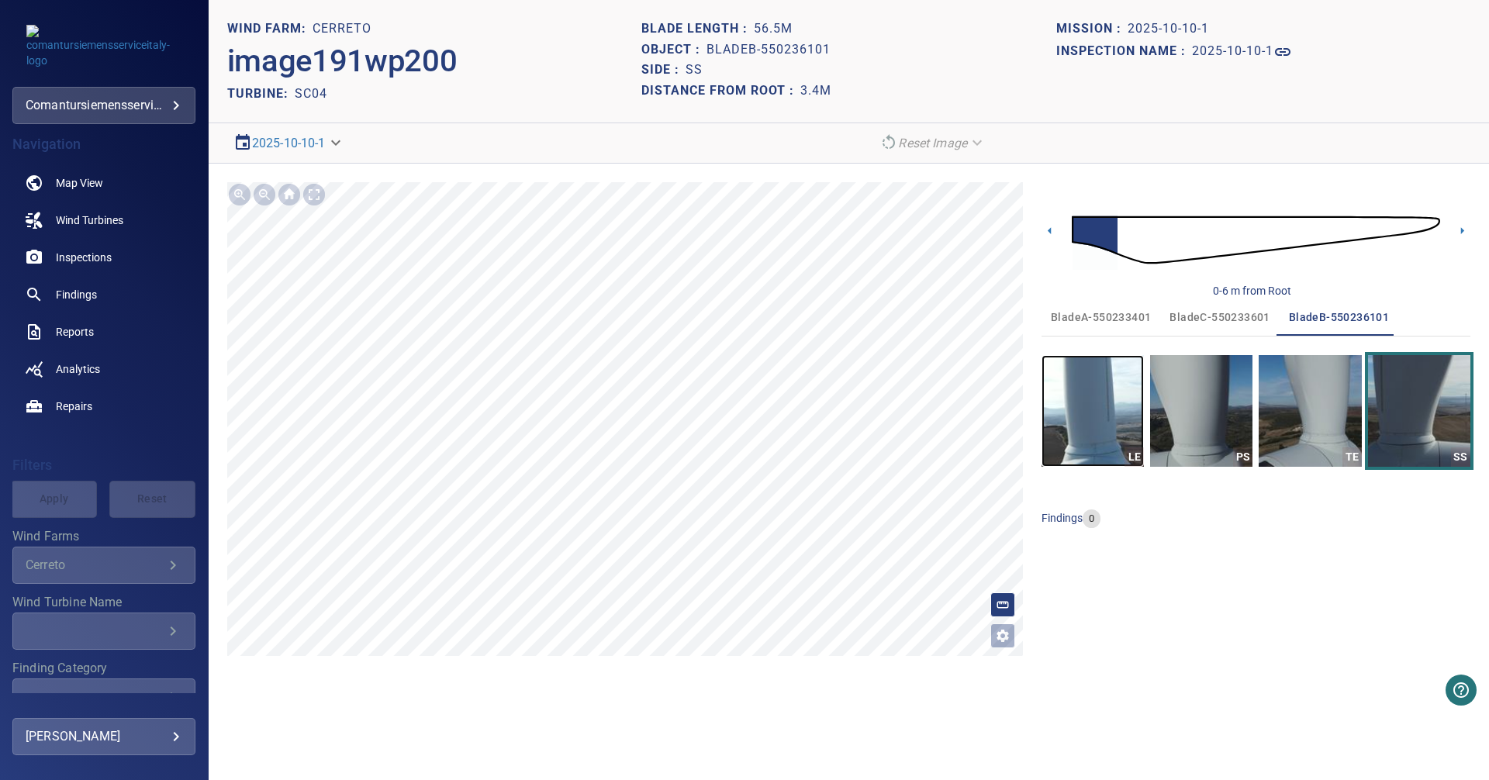
click at [1083, 396] on img "button" at bounding box center [1093, 411] width 102 height 112
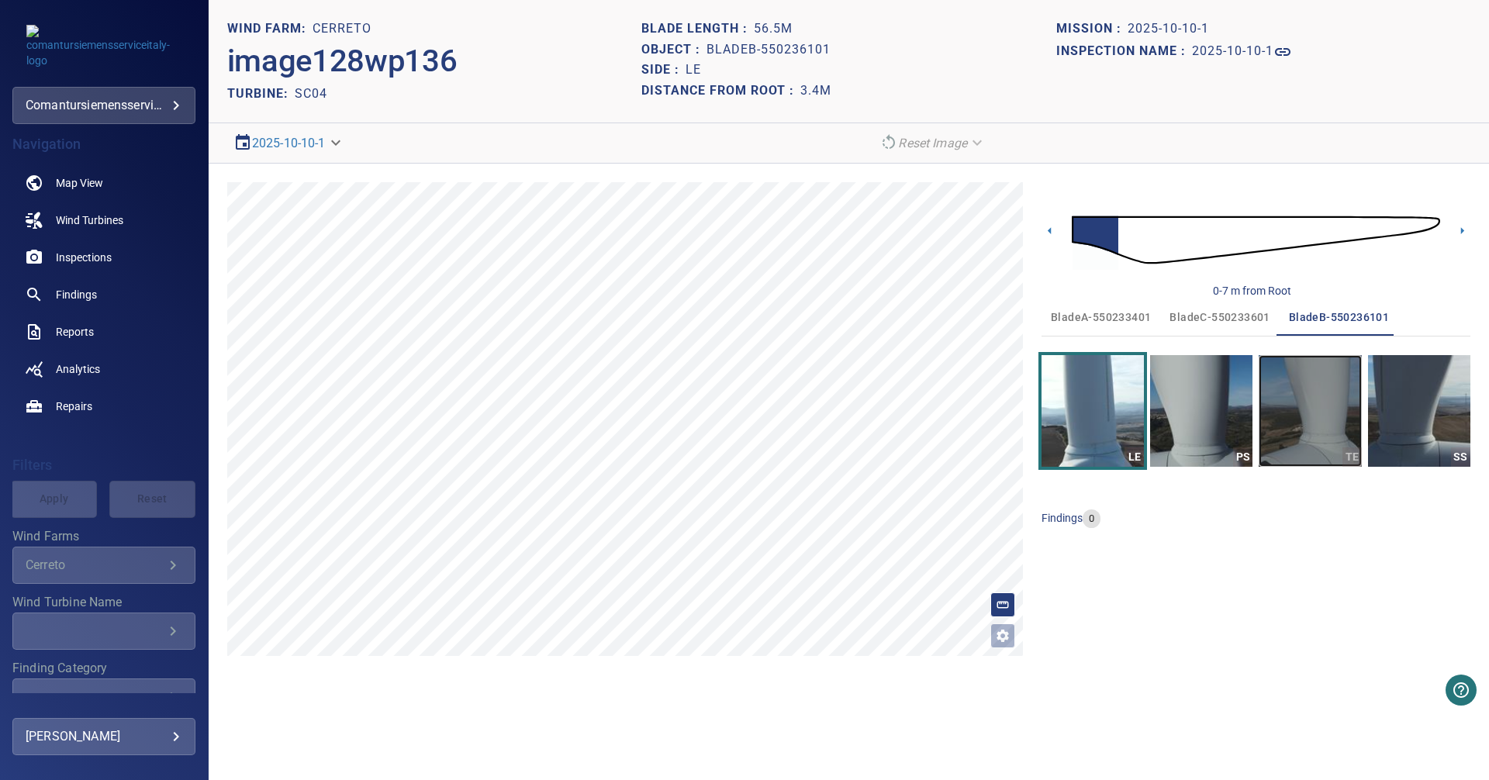
click at [1282, 419] on img "button" at bounding box center [1310, 411] width 102 height 112
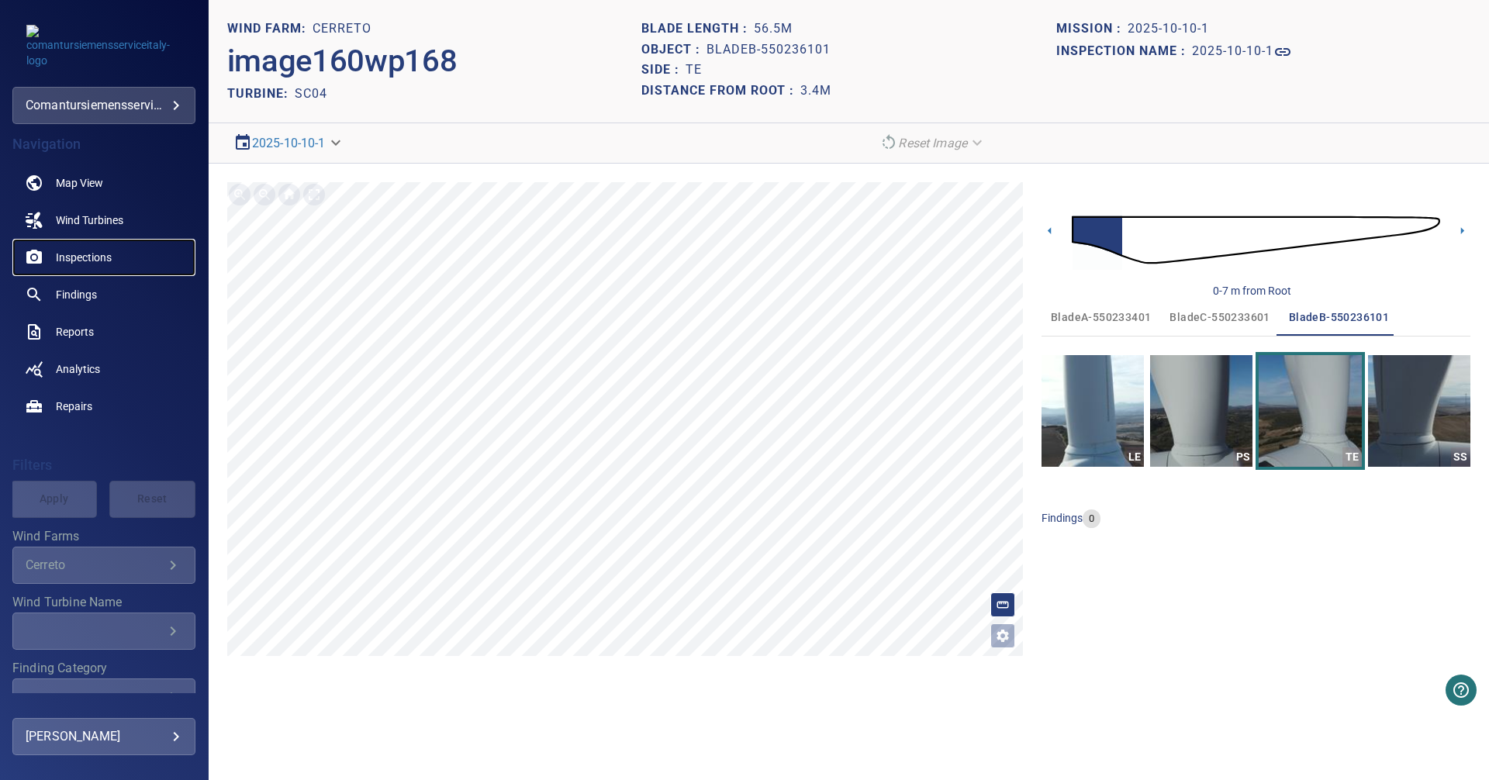
click at [84, 259] on span "Inspections" at bounding box center [84, 258] width 56 height 16
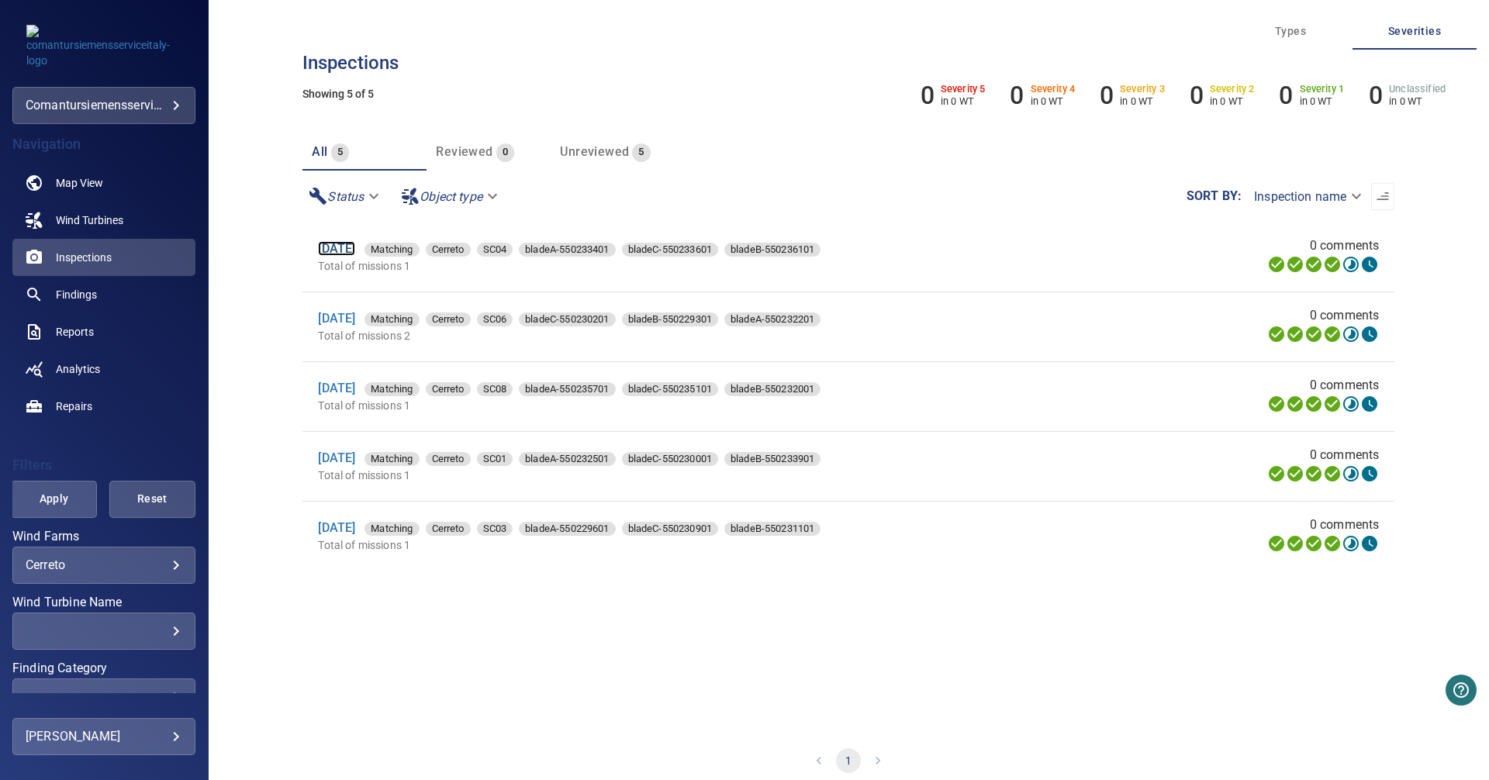
click at [355, 244] on link "[DATE]" at bounding box center [336, 248] width 37 height 15
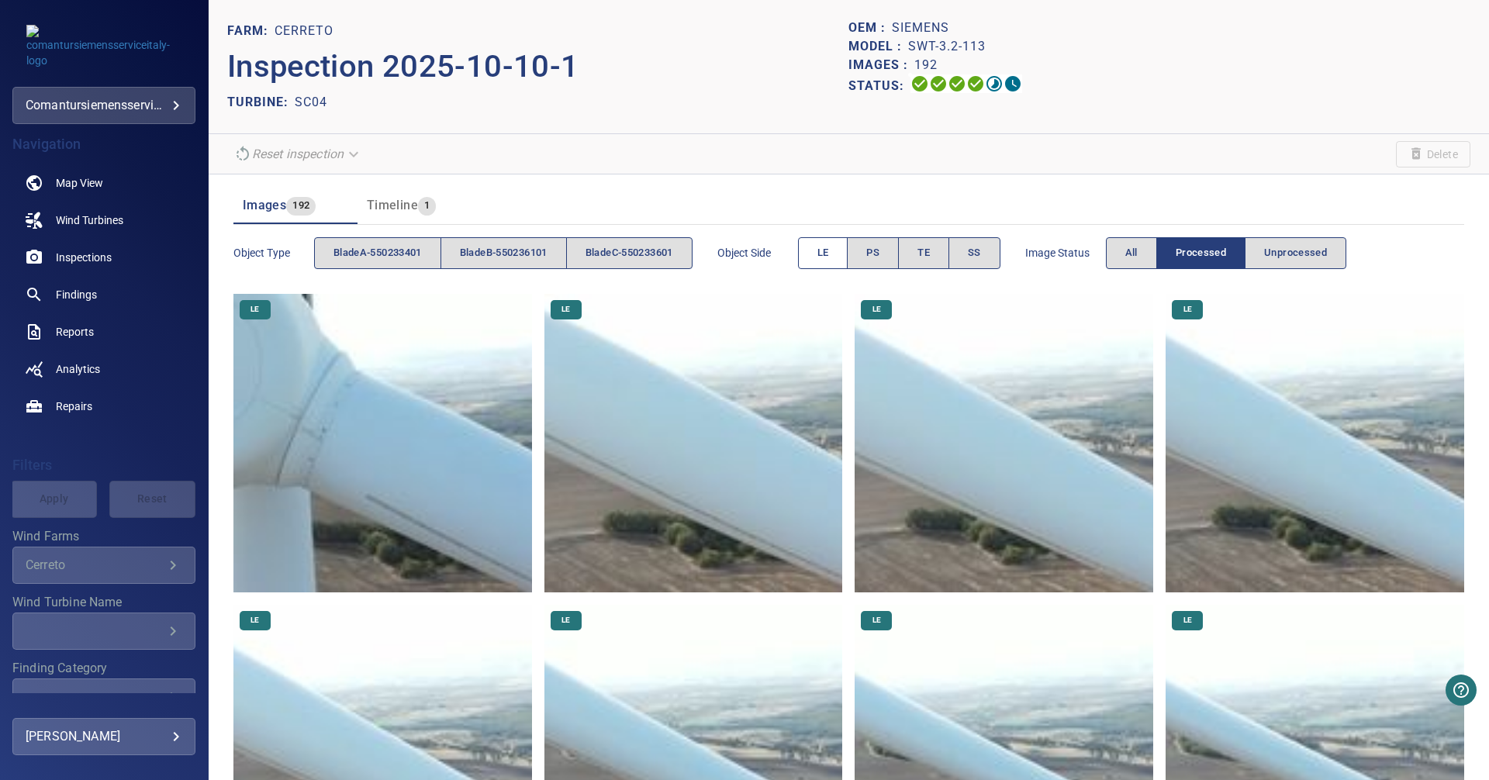
click at [828, 251] on button "LE" at bounding box center [823, 253] width 50 height 32
click at [844, 260] on button "LE" at bounding box center [823, 253] width 50 height 32
click at [929, 254] on span "TE" at bounding box center [924, 253] width 12 height 18
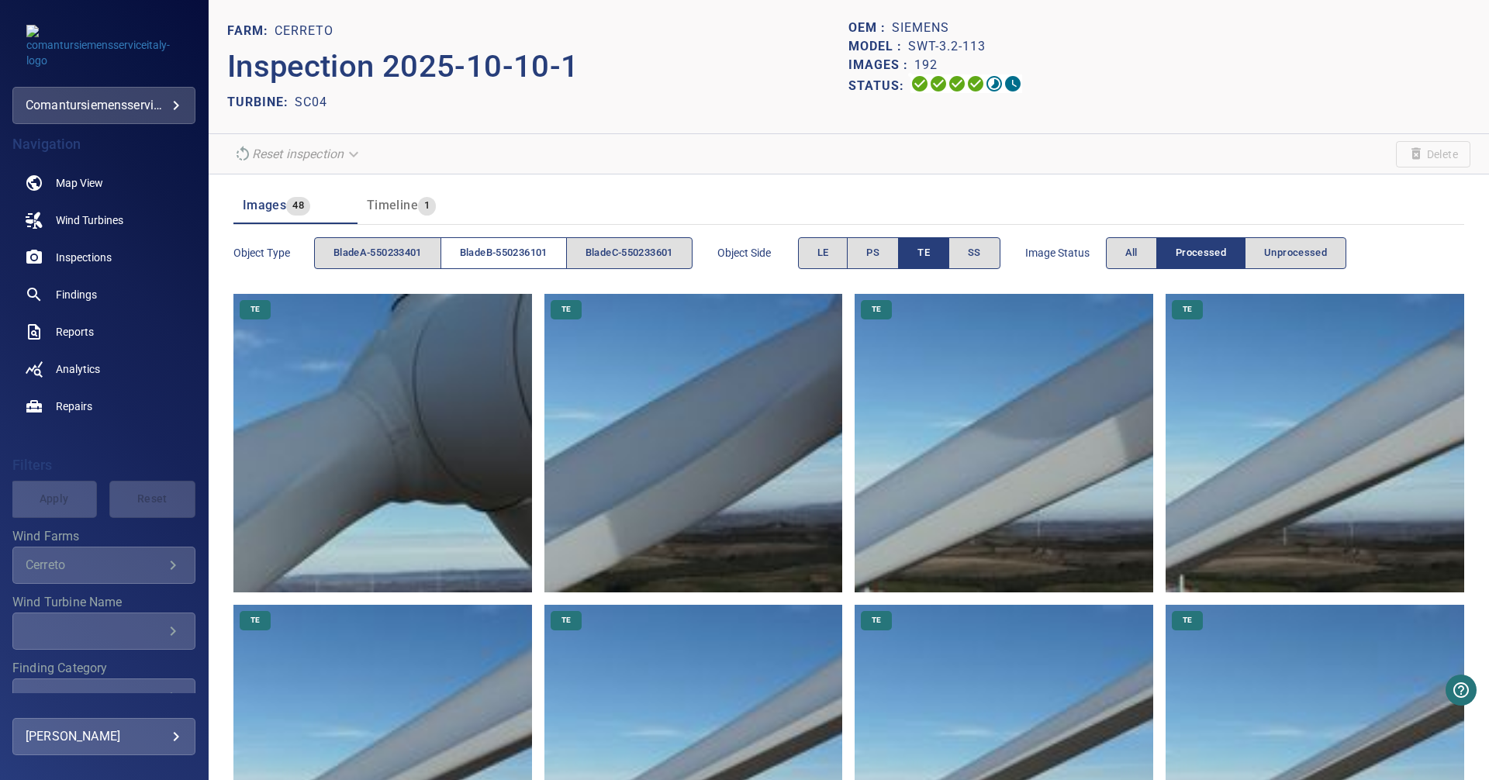
click at [490, 251] on span "bladeB-550236101" at bounding box center [504, 253] width 88 height 18
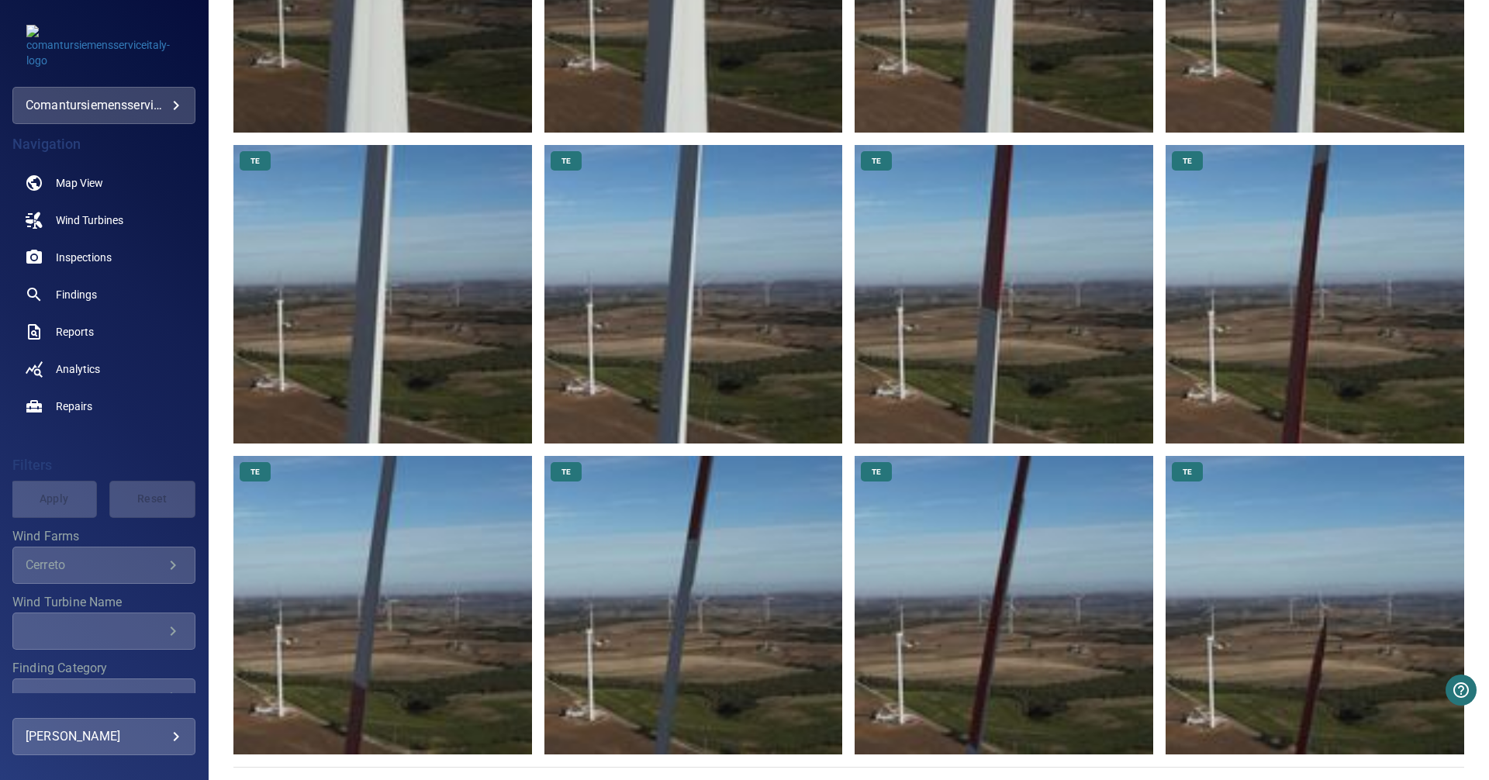
scroll to position [771, 0]
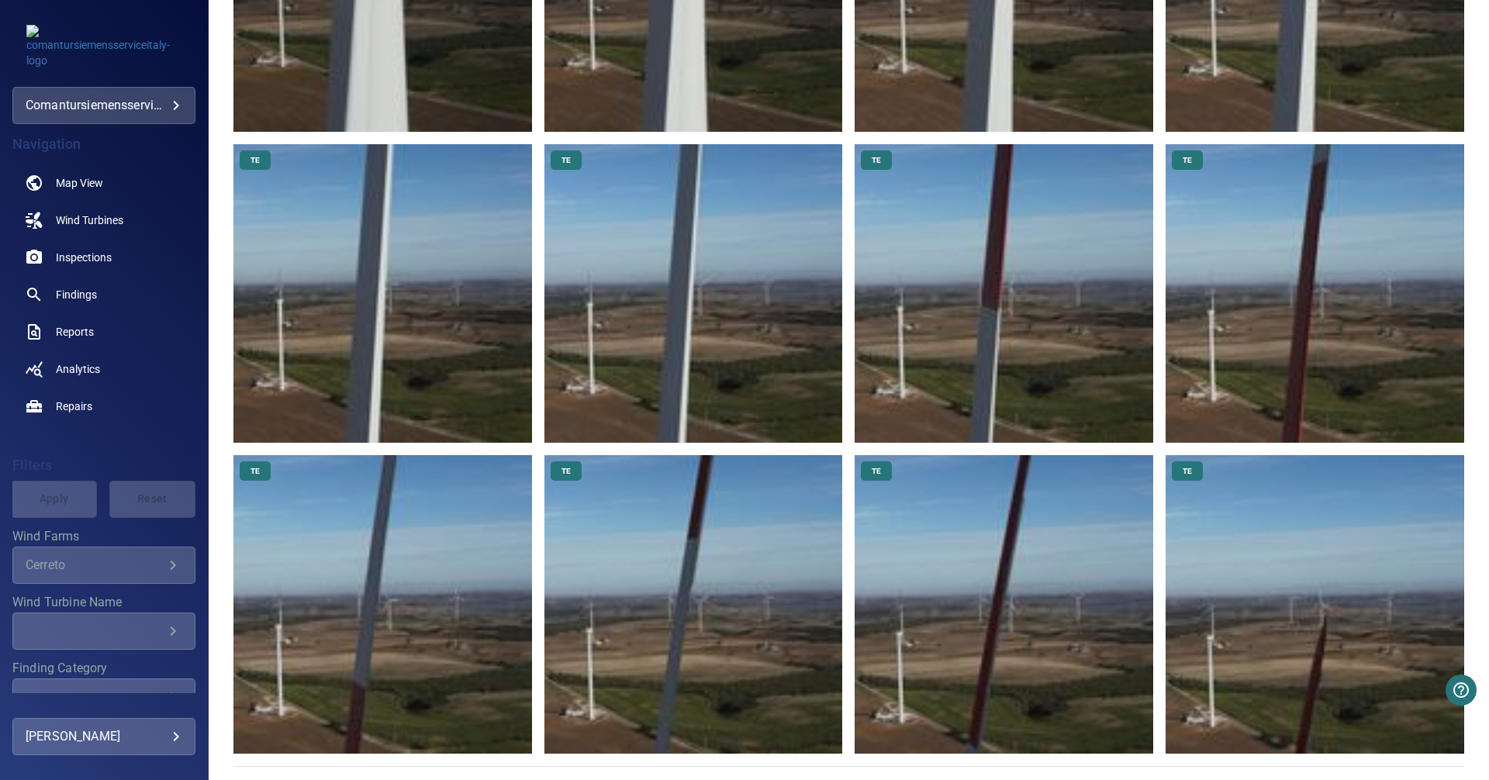
click at [1249, 594] on img at bounding box center [1315, 604] width 299 height 299
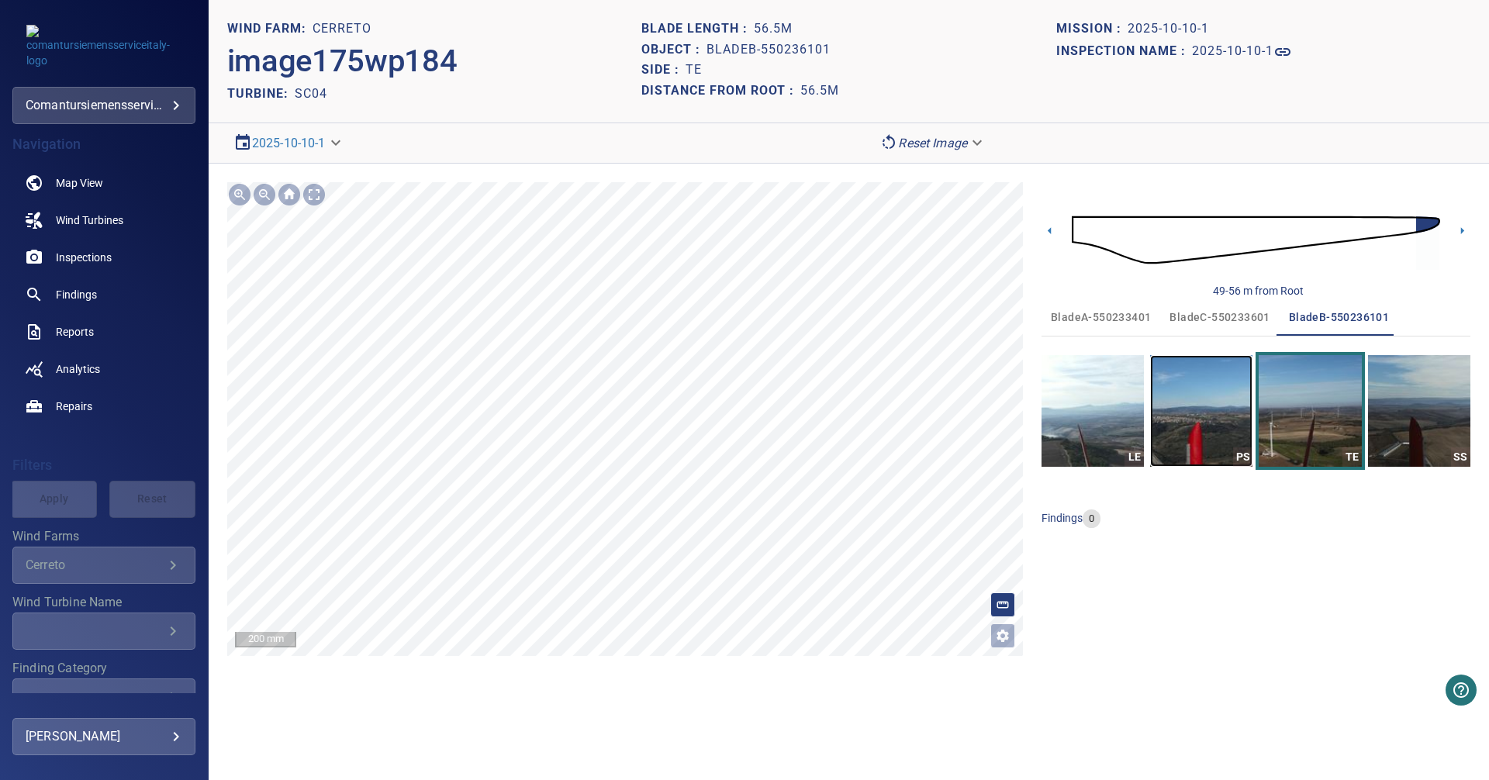
click at [1171, 422] on img "button" at bounding box center [1201, 411] width 102 height 112
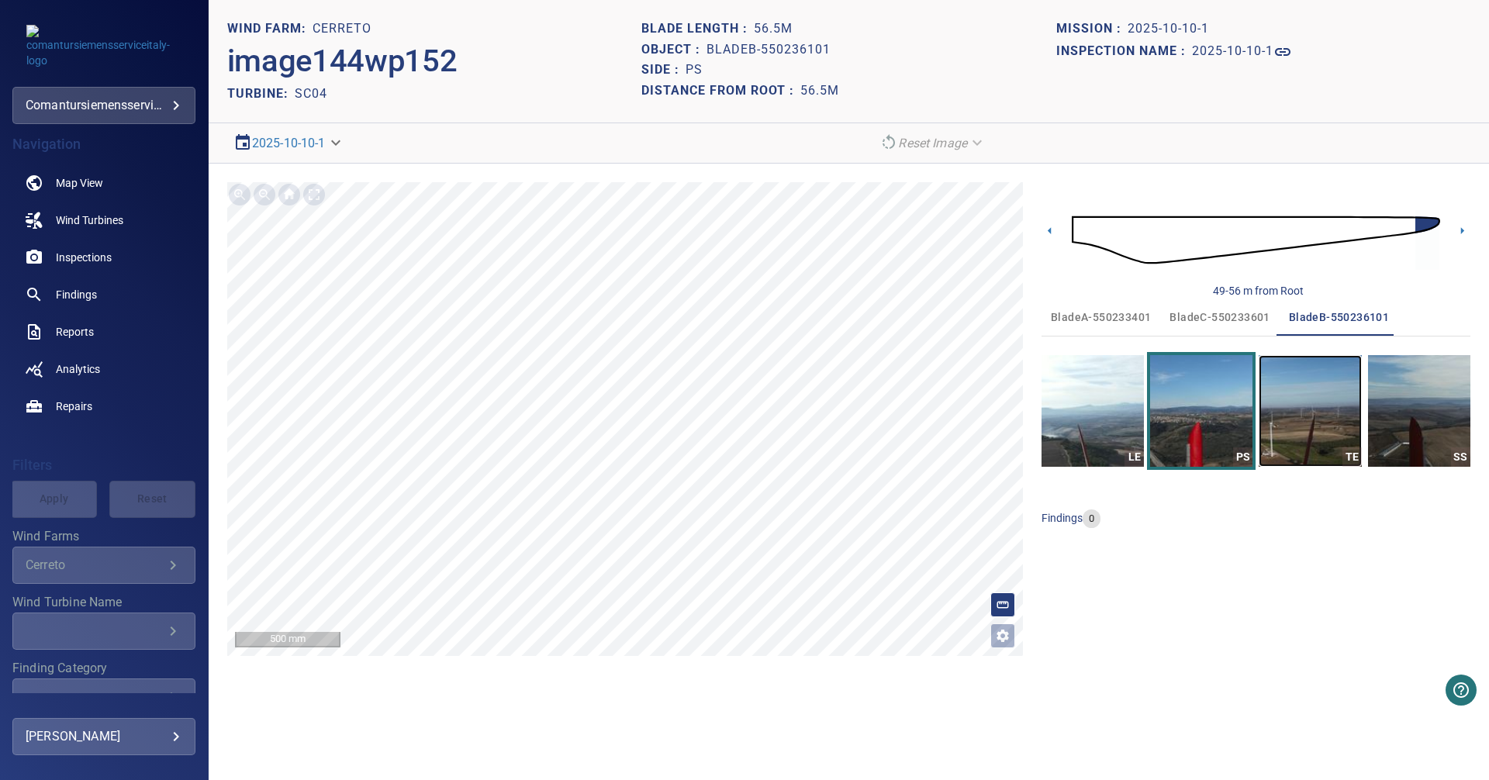
click at [1317, 440] on img "button" at bounding box center [1310, 411] width 102 height 112
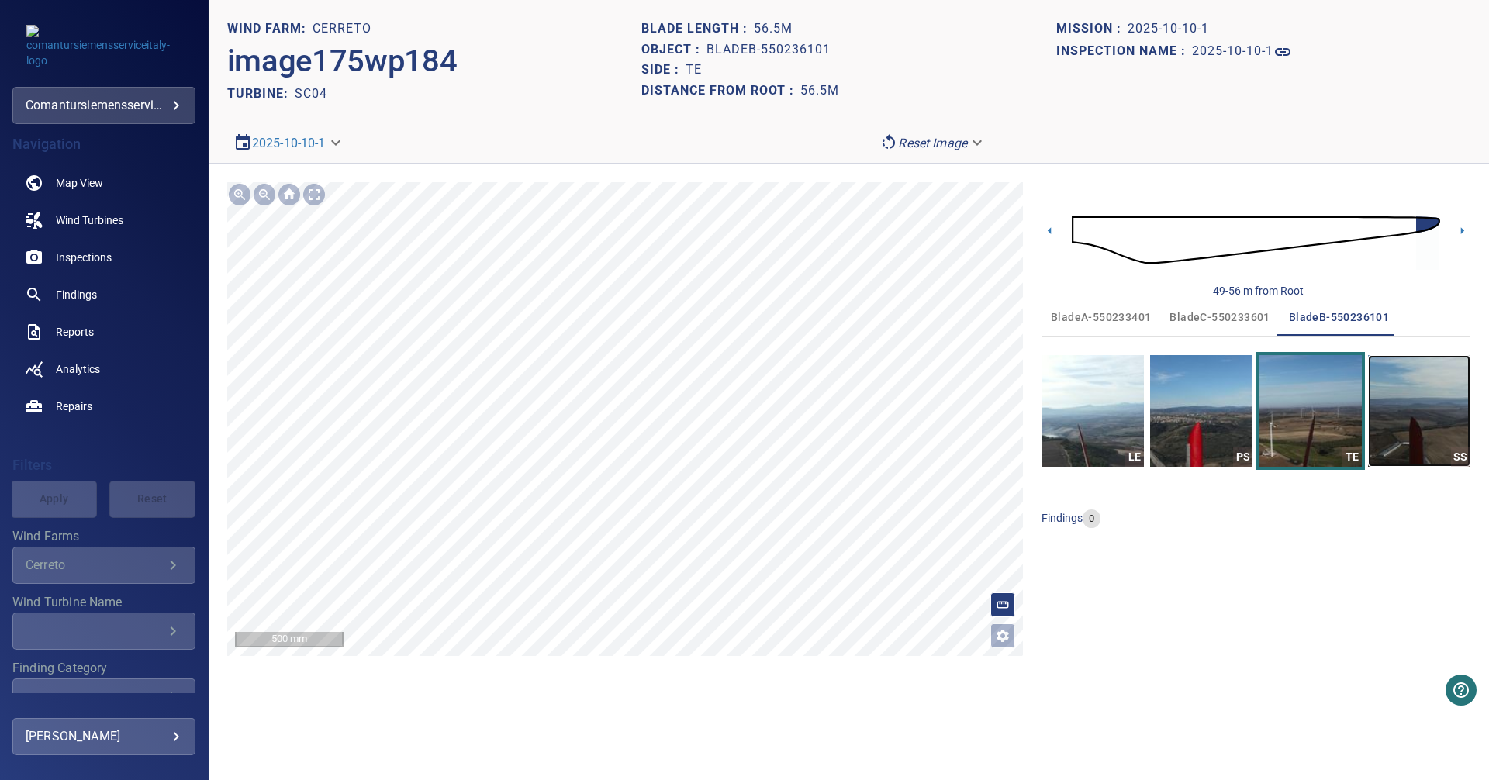
click at [1408, 430] on img "button" at bounding box center [1419, 411] width 102 height 112
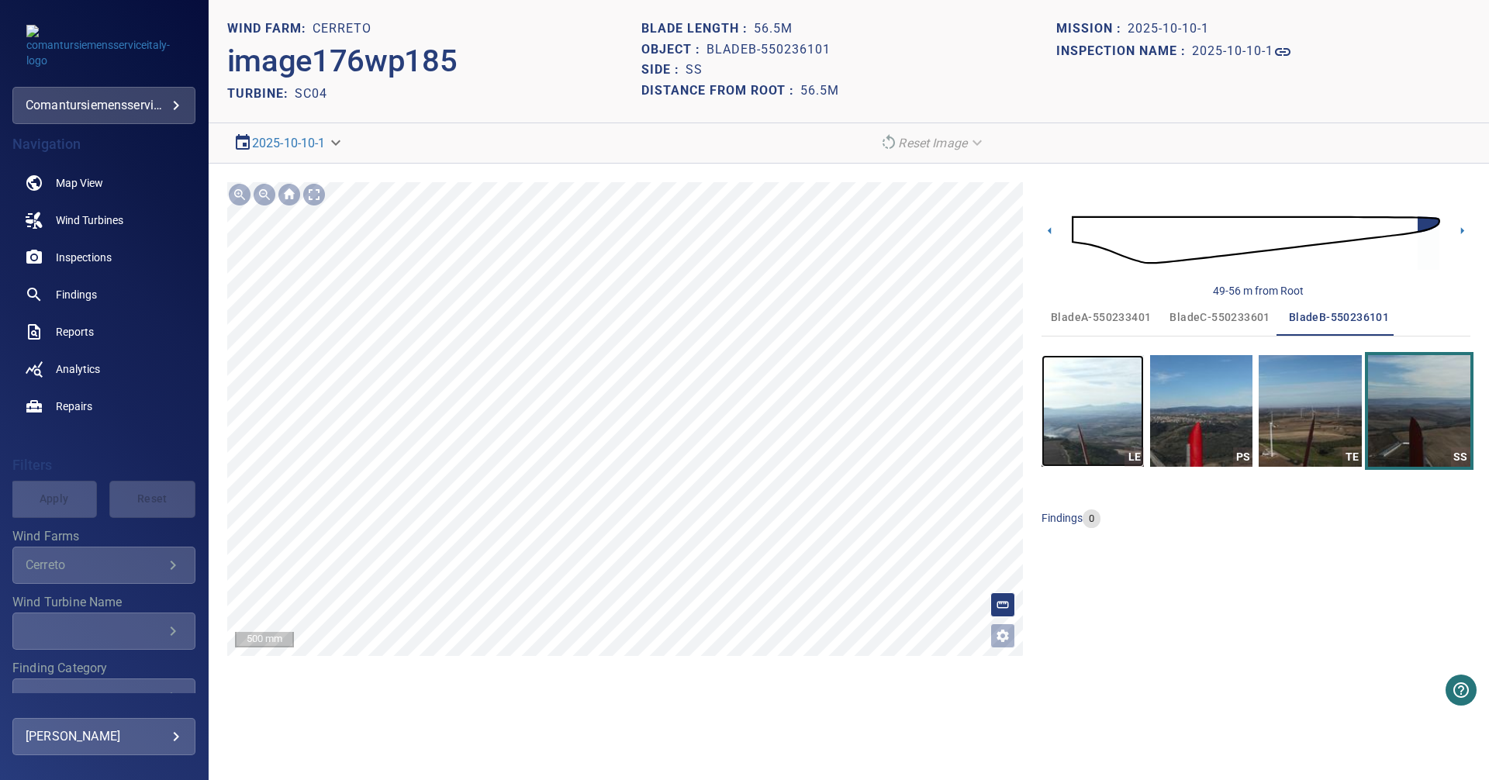
click at [1081, 457] on img "button" at bounding box center [1093, 411] width 102 height 112
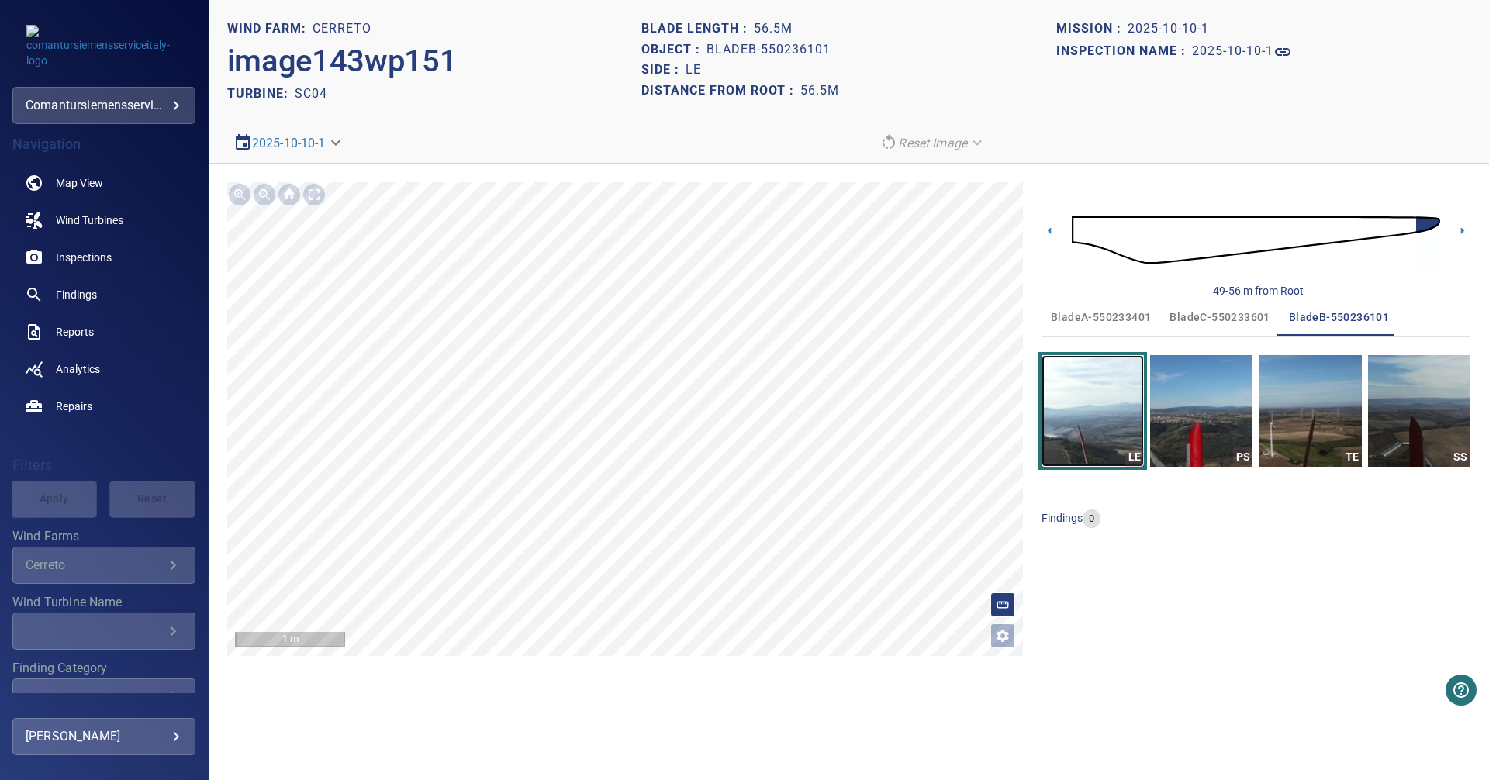
click at [1097, 446] on img "button" at bounding box center [1093, 411] width 102 height 112
click at [1328, 431] on img "button" at bounding box center [1310, 411] width 102 height 112
